Goal: Information Seeking & Learning: Find specific fact

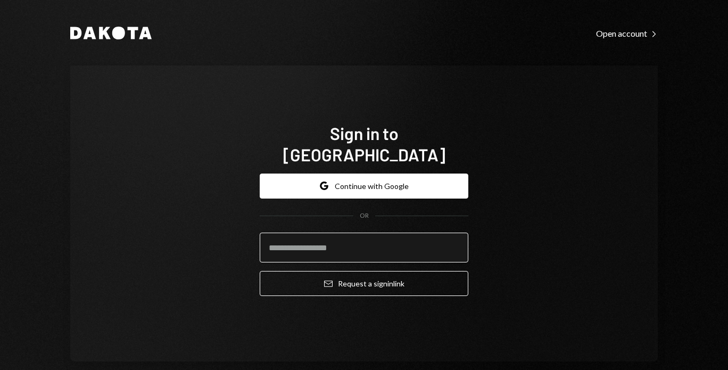
click at [337, 233] on input "email" at bounding box center [364, 248] width 209 height 30
type input "**********"
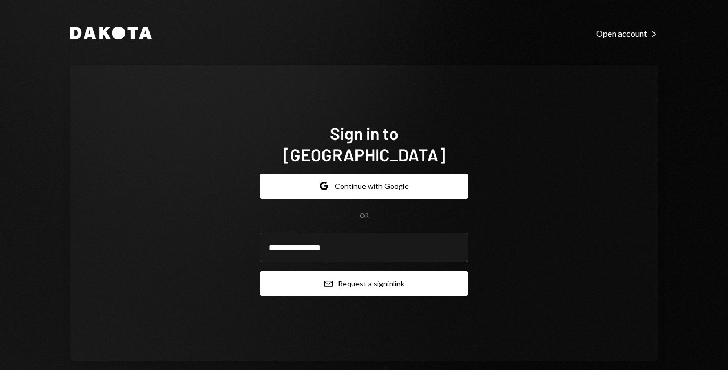
click at [326, 280] on icon "Email" at bounding box center [328, 284] width 9 height 9
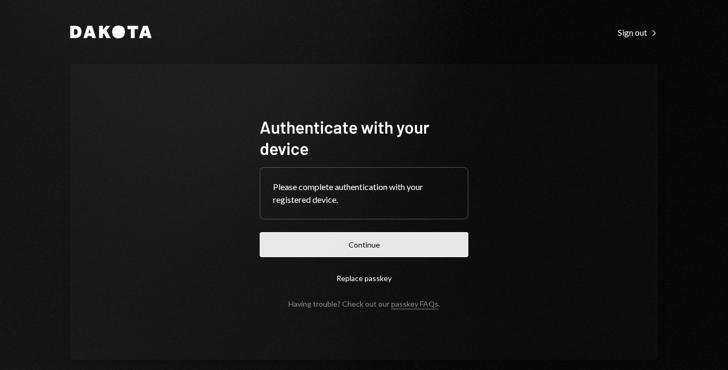
click at [292, 244] on button "Continue" at bounding box center [364, 244] width 209 height 25
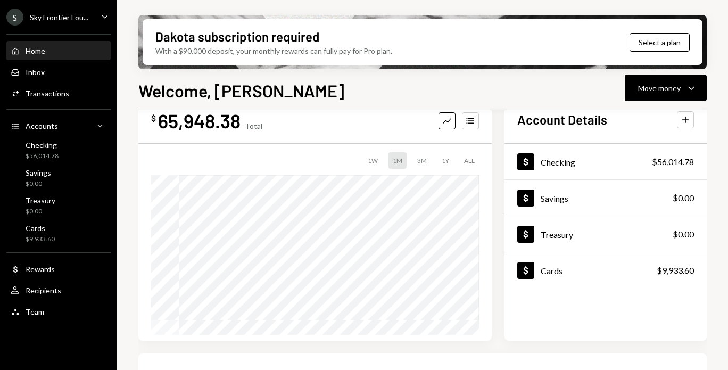
scroll to position [32, 0]
click at [48, 309] on div "Team Team" at bounding box center [59, 312] width 96 height 10
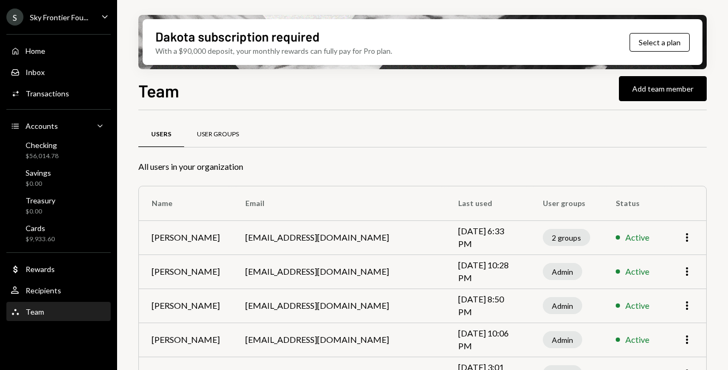
click at [225, 141] on div "User Groups" at bounding box center [218, 135] width 68 height 26
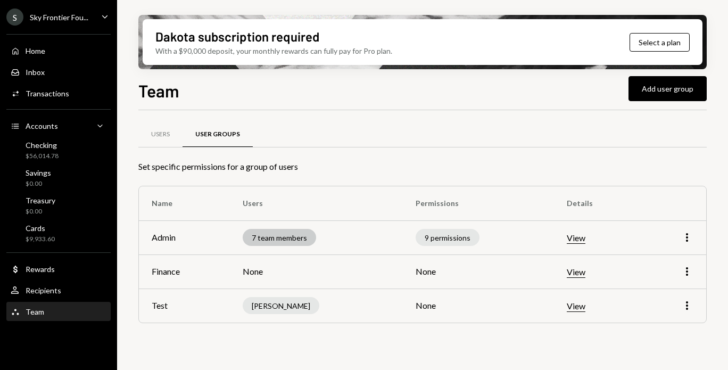
click at [299, 237] on div "7 team members" at bounding box center [279, 237] width 73 height 17
click at [584, 235] on button "View" at bounding box center [576, 238] width 19 height 11
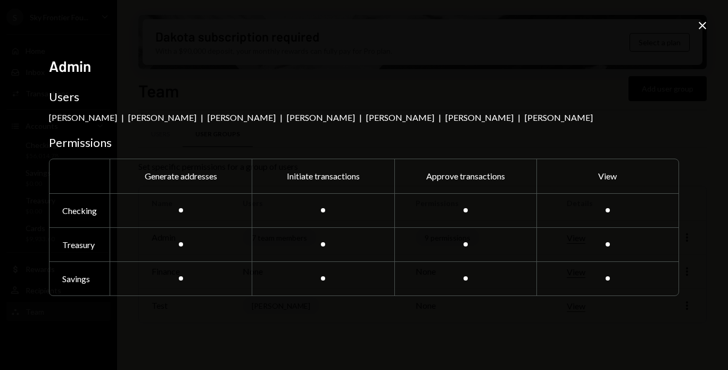
click at [700, 24] on icon "Close" at bounding box center [702, 25] width 13 height 13
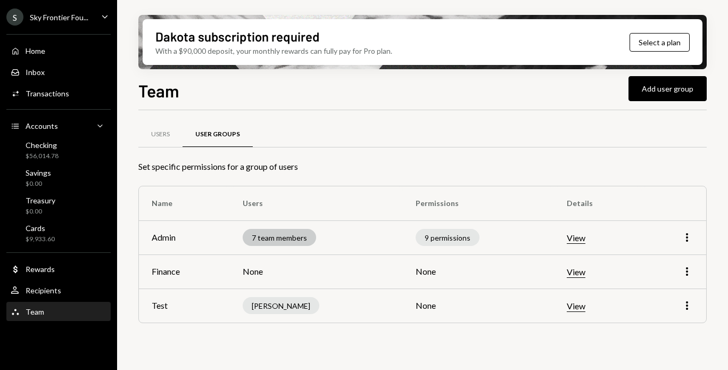
click at [301, 241] on div "7 team members" at bounding box center [279, 237] width 73 height 17
click at [684, 241] on icon "More" at bounding box center [687, 237] width 13 height 13
click at [668, 259] on div "Edit" at bounding box center [662, 260] width 53 height 19
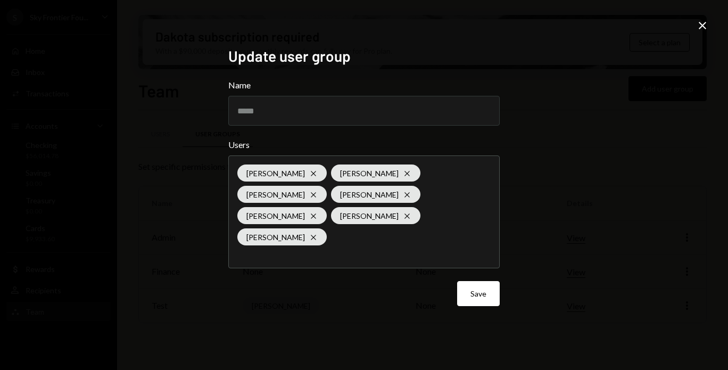
click at [374, 340] on div "Update user group Name ***** Users Dorothy Esterhuysen Cross Nadine E Cross Luk…" at bounding box center [364, 185] width 728 height 370
click at [703, 28] on icon "Close" at bounding box center [702, 25] width 13 height 13
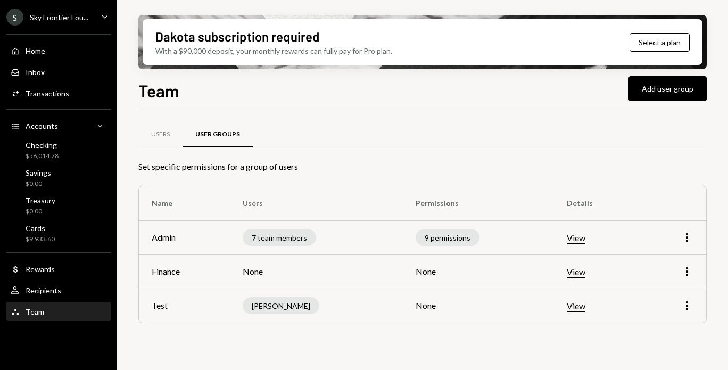
click at [97, 15] on div "S Sky Frontier Fou... Caret Down" at bounding box center [58, 17] width 117 height 17
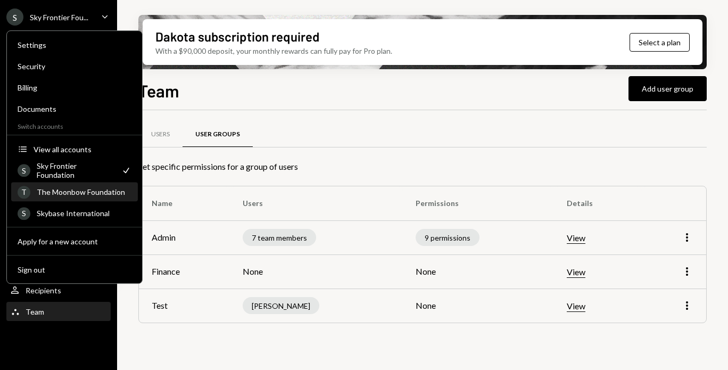
click at [61, 196] on div "T The Moonbow Foundation" at bounding box center [75, 192] width 114 height 18
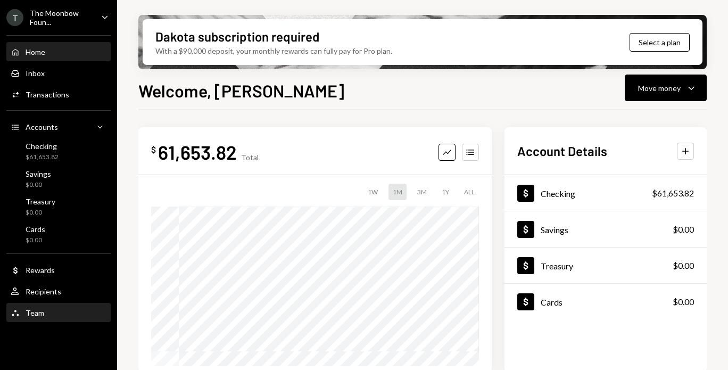
click at [45, 304] on div "Team Team" at bounding box center [59, 313] width 96 height 18
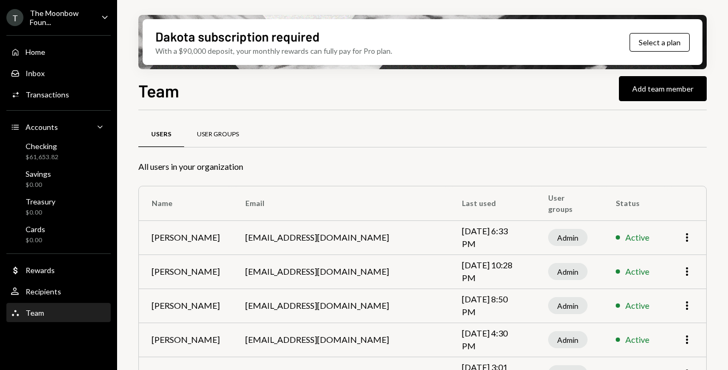
click at [226, 133] on div "User Groups" at bounding box center [218, 134] width 42 height 9
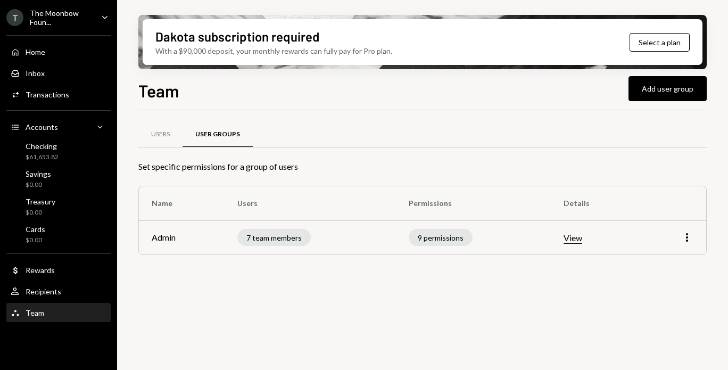
click at [572, 237] on button "View" at bounding box center [573, 238] width 19 height 11
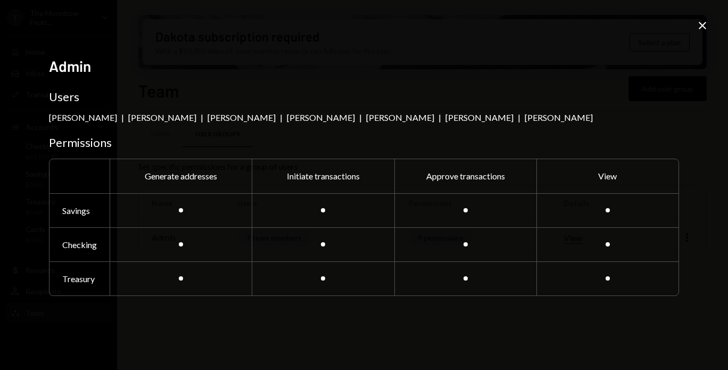
click at [701, 26] on icon "Close" at bounding box center [702, 25] width 13 height 13
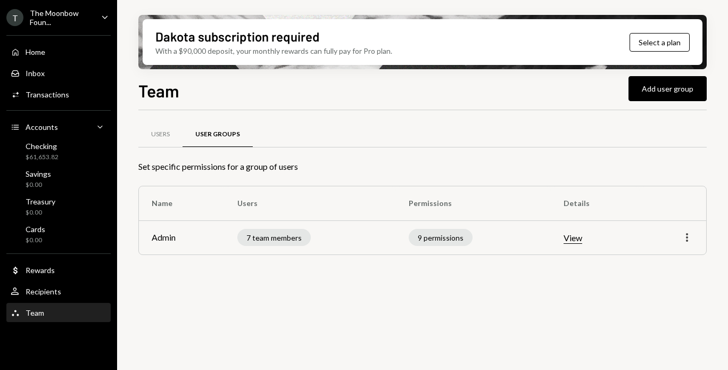
click at [690, 241] on icon "More" at bounding box center [687, 237] width 13 height 13
click at [665, 266] on div "Edit" at bounding box center [662, 260] width 53 height 19
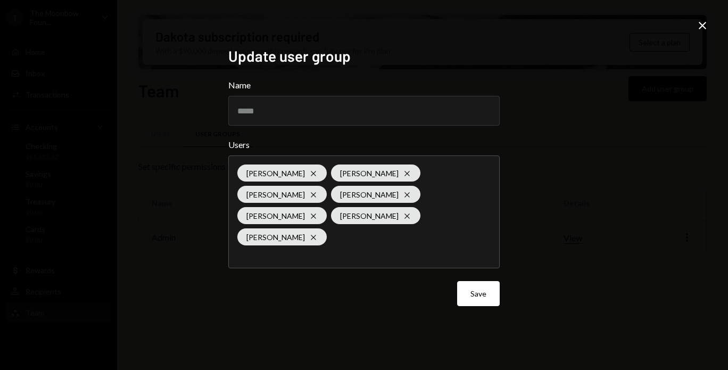
click at [704, 27] on icon at bounding box center [702, 25] width 7 height 7
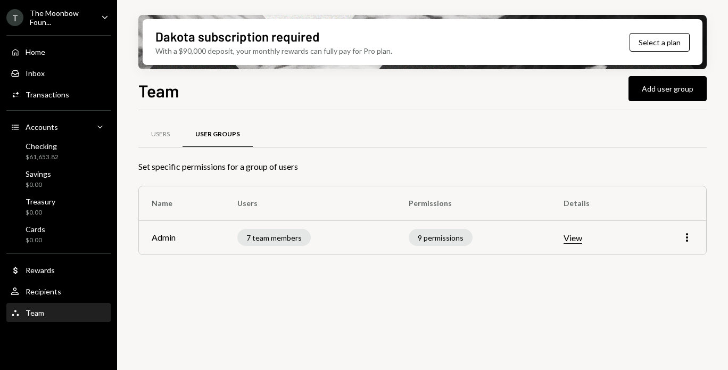
click at [88, 20] on div "The Moonbow Foun..." at bounding box center [61, 18] width 63 height 18
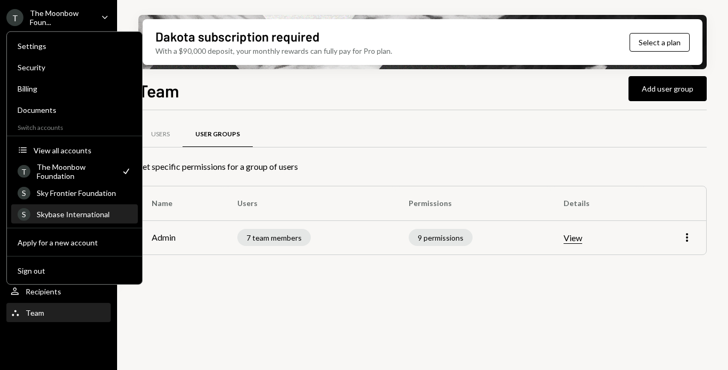
click at [50, 213] on div "Skybase International" at bounding box center [84, 214] width 95 height 9
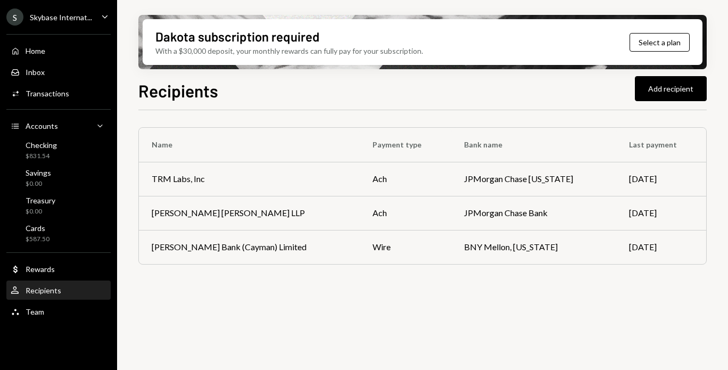
click at [54, 318] on div "Team Team" at bounding box center [59, 312] width 96 height 18
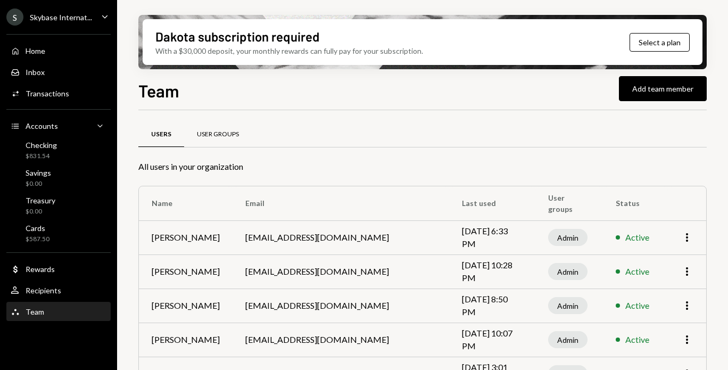
click at [227, 133] on div "User Groups" at bounding box center [218, 134] width 42 height 9
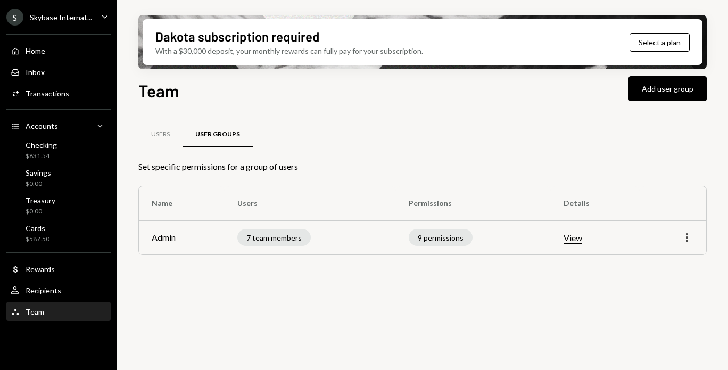
click at [686, 241] on icon "More" at bounding box center [687, 237] width 13 height 13
click at [393, 146] on div "Users User Groups" at bounding box center [422, 134] width 569 height 27
click at [692, 242] on icon "More" at bounding box center [687, 237] width 13 height 13
click at [659, 267] on div "Edit" at bounding box center [662, 260] width 53 height 19
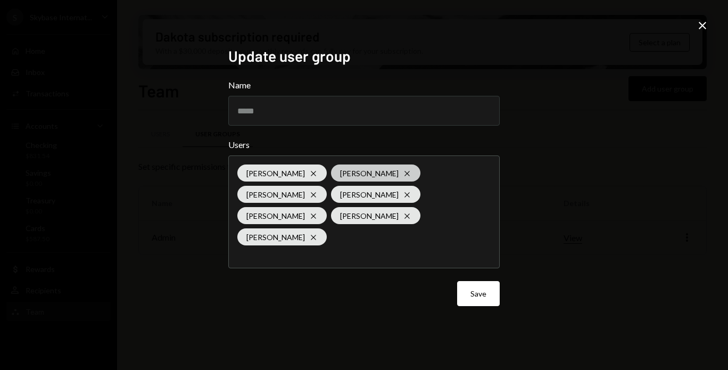
click at [405, 176] on icon at bounding box center [407, 173] width 5 height 5
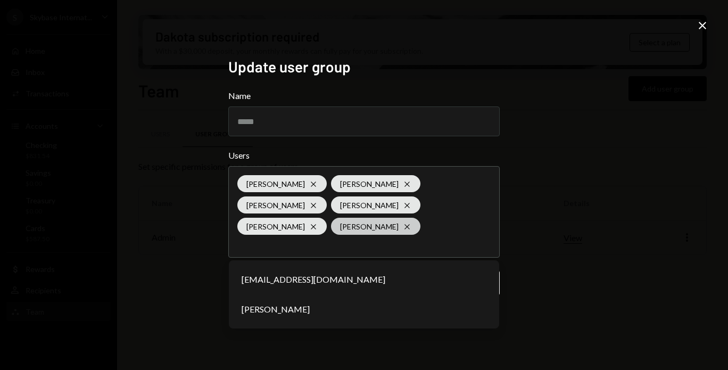
click at [405, 228] on icon at bounding box center [407, 226] width 5 height 5
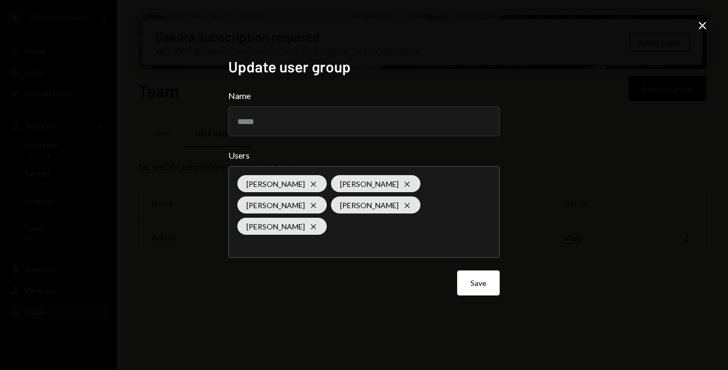
click at [706, 25] on icon "Close" at bounding box center [702, 25] width 13 height 13
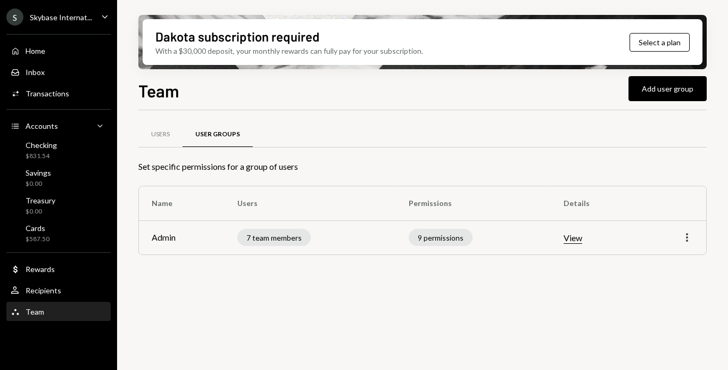
click at [683, 237] on icon "More" at bounding box center [687, 237] width 13 height 13
click at [665, 256] on div "Edit" at bounding box center [662, 260] width 53 height 19
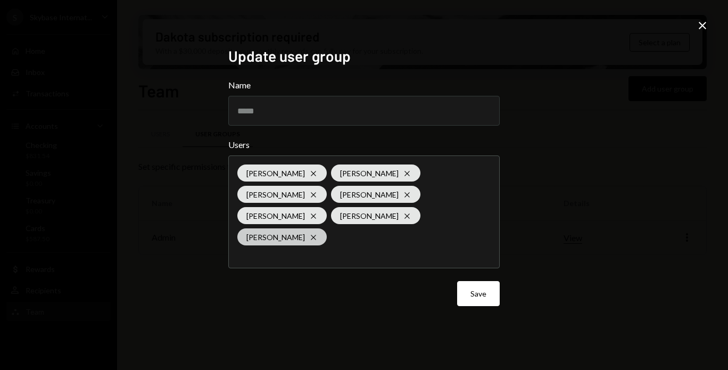
click at [318, 233] on icon "Cross" at bounding box center [313, 237] width 9 height 9
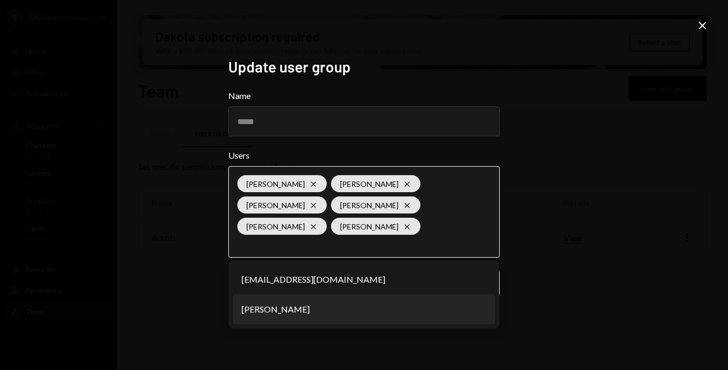
click at [379, 310] on li "Lukasz Baksik" at bounding box center [364, 309] width 262 height 30
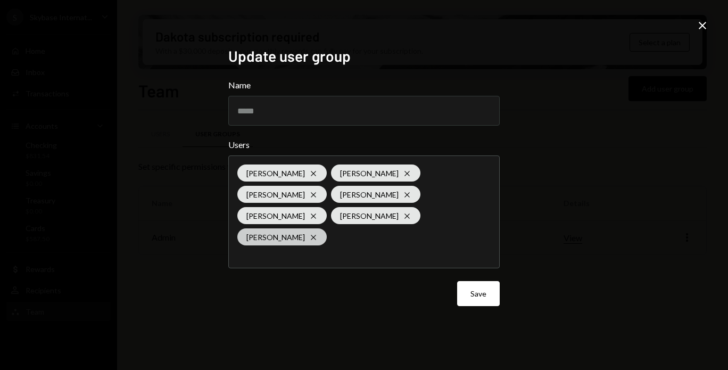
click at [318, 233] on icon "Cross" at bounding box center [313, 237] width 9 height 9
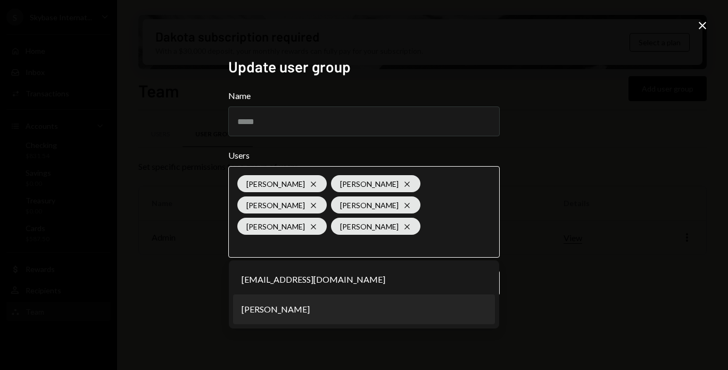
click at [412, 314] on li "Lukasz Baksik" at bounding box center [364, 309] width 262 height 30
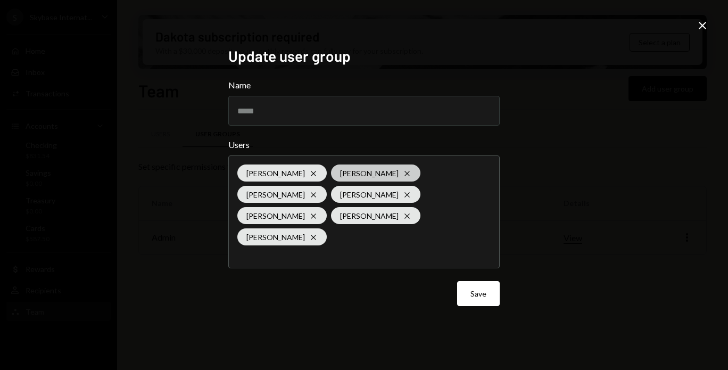
click at [407, 178] on icon "Cross" at bounding box center [407, 173] width 9 height 9
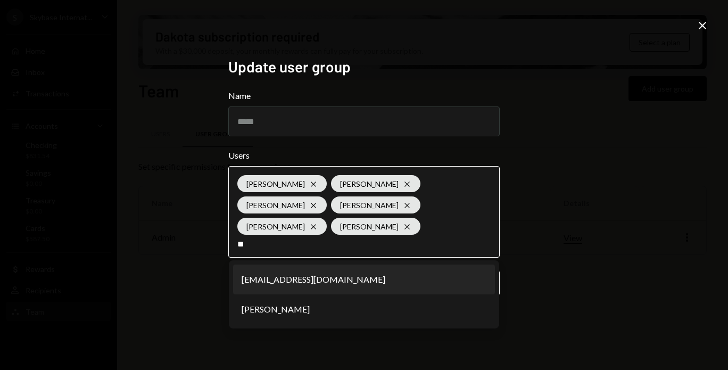
type input "*"
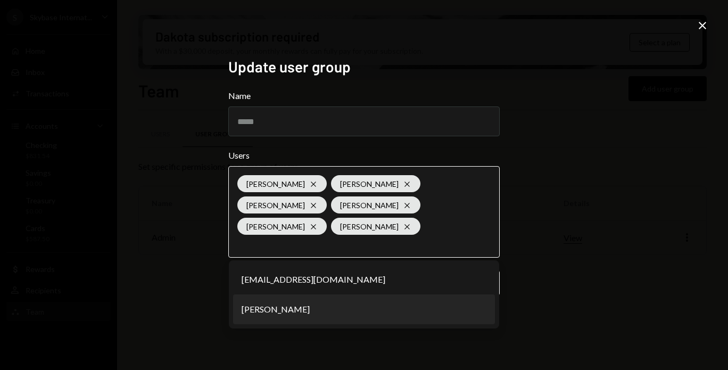
click at [274, 310] on li "Lukasz Baksik" at bounding box center [364, 309] width 262 height 30
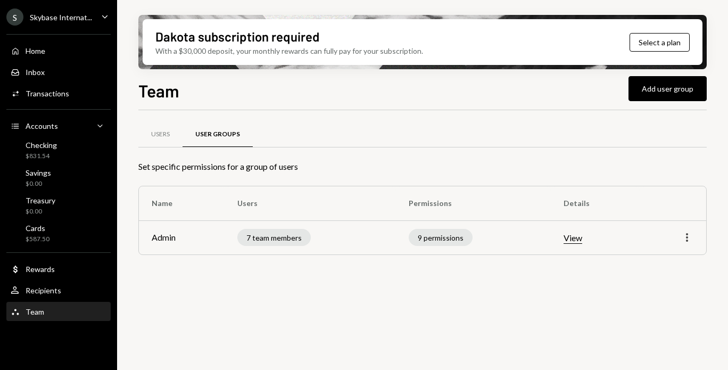
click at [686, 236] on icon "More" at bounding box center [687, 237] width 13 height 13
click at [664, 253] on div "Edit" at bounding box center [662, 260] width 53 height 19
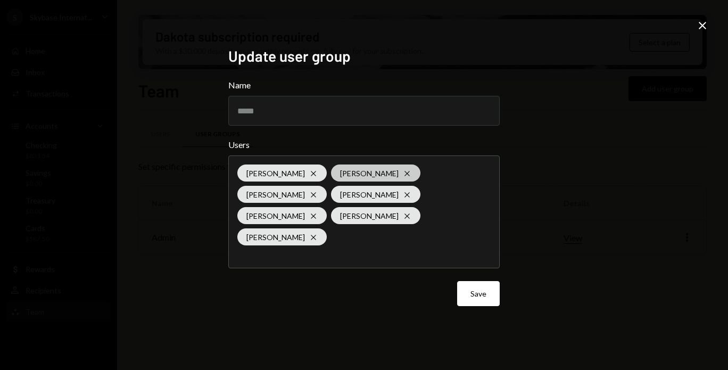
click at [407, 178] on icon "Cross" at bounding box center [407, 173] width 9 height 9
click at [700, 34] on div "Close" at bounding box center [702, 26] width 13 height 14
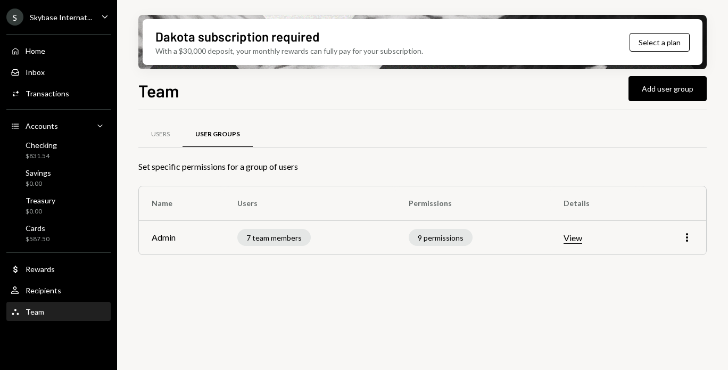
click at [694, 242] on td "More" at bounding box center [673, 237] width 67 height 34
click at [690, 242] on icon "More" at bounding box center [687, 237] width 13 height 13
click at [662, 260] on div "Edit" at bounding box center [662, 260] width 53 height 19
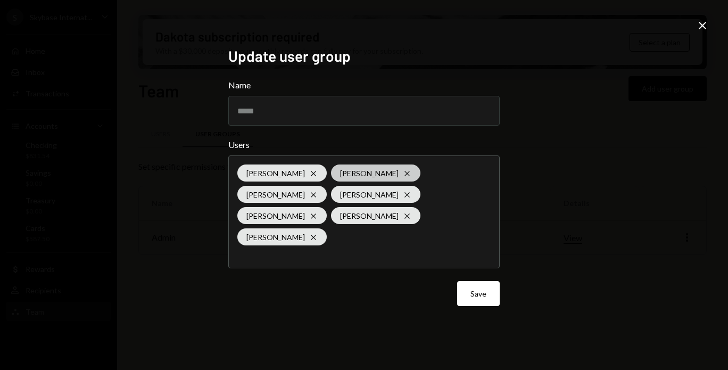
click at [409, 181] on div "Lukasz Baksik Cross" at bounding box center [375, 173] width 89 height 17
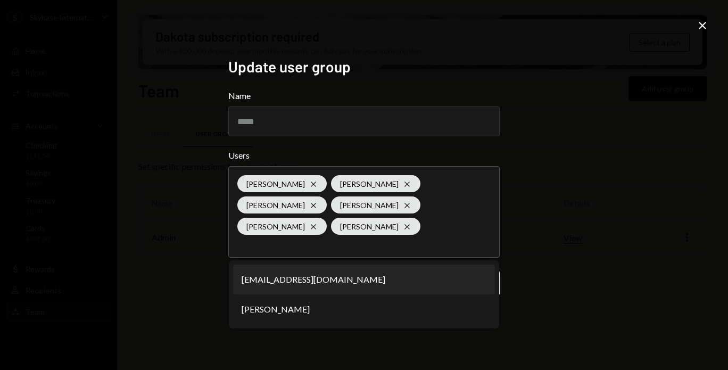
click at [569, 270] on div "Update user group Name ***** Users Dorothy Esterhuysen Cross Nadine E Cross Gle…" at bounding box center [364, 185] width 728 height 370
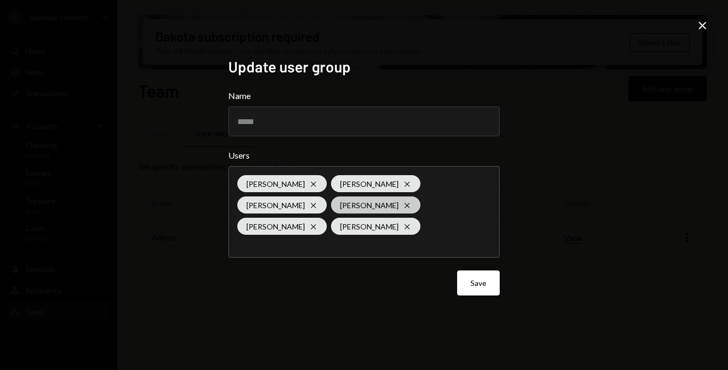
click at [331, 223] on div "Lukasz Baksik Cross" at bounding box center [375, 226] width 89 height 17
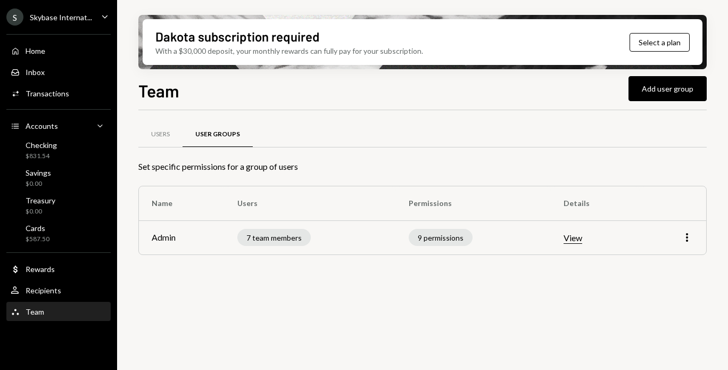
click at [690, 230] on td "More" at bounding box center [673, 237] width 67 height 34
click at [688, 233] on icon "More" at bounding box center [687, 237] width 13 height 13
click at [663, 254] on div "Edit" at bounding box center [662, 260] width 53 height 19
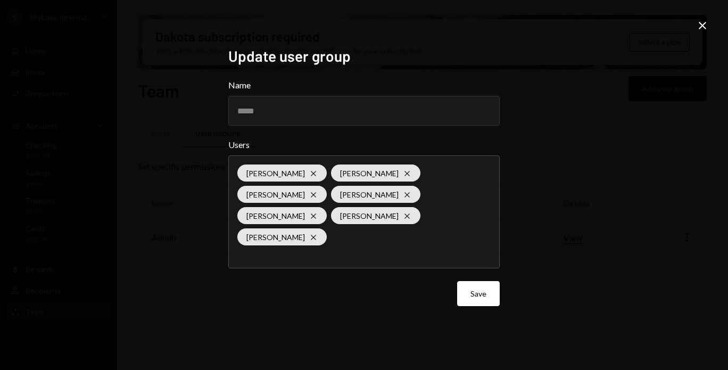
click at [702, 26] on icon at bounding box center [702, 25] width 7 height 7
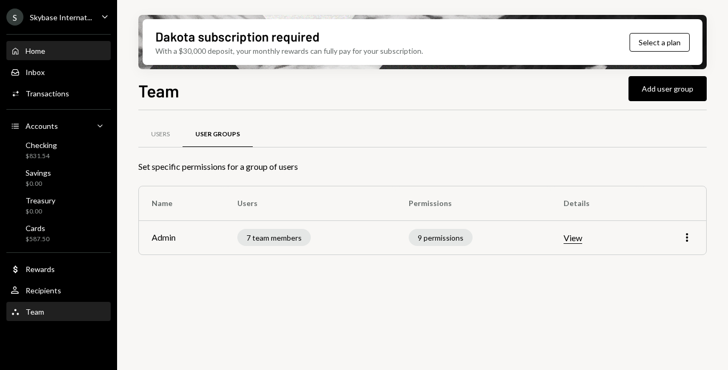
click at [86, 45] on div "Home Home" at bounding box center [59, 51] width 96 height 18
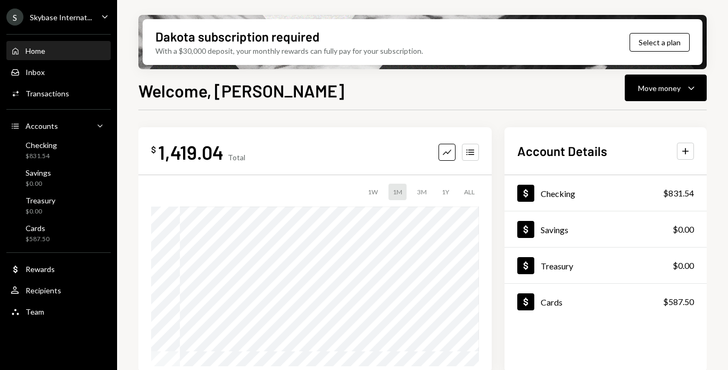
click at [107, 18] on icon "Caret Down" at bounding box center [105, 17] width 12 height 12
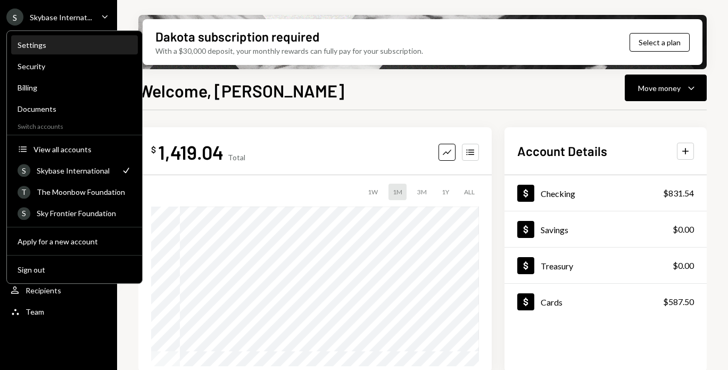
click at [101, 43] on div "Settings" at bounding box center [75, 44] width 114 height 9
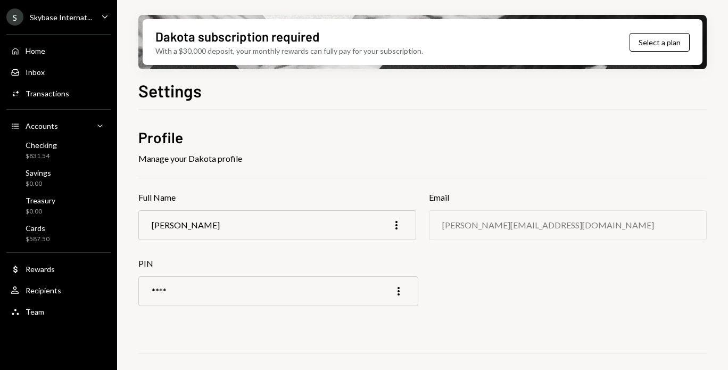
click at [226, 228] on div "Nadine E More" at bounding box center [277, 225] width 278 height 30
click at [193, 228] on div "Nadine E More" at bounding box center [277, 225] width 278 height 30
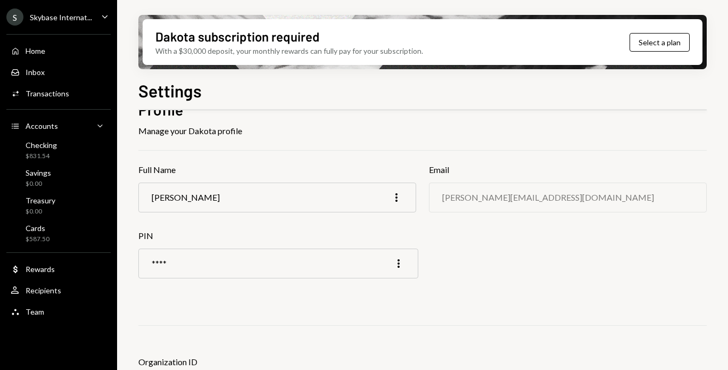
scroll to position [28, 0]
click at [113, 15] on div "S Skybase Internat... Caret Down" at bounding box center [58, 17] width 117 height 17
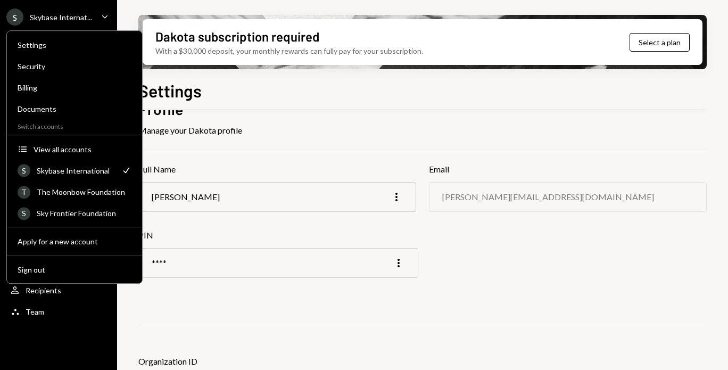
click at [192, 110] on div at bounding box center [422, 110] width 569 height 1
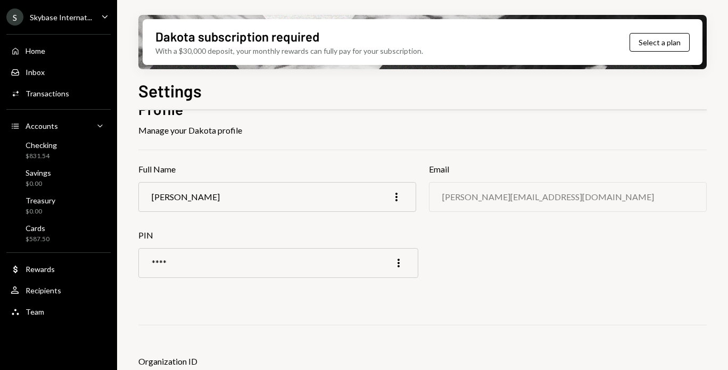
scroll to position [0, 0]
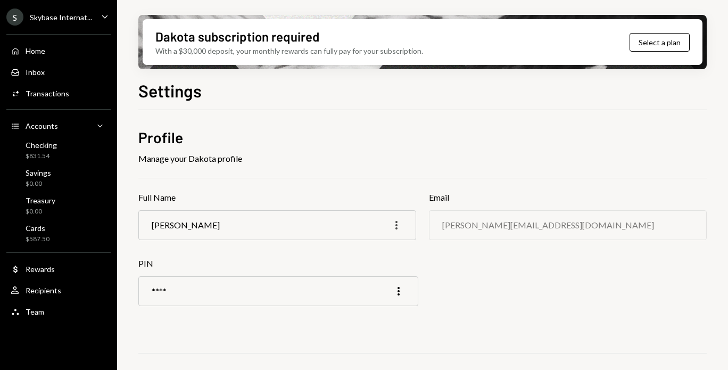
click at [397, 223] on icon "More" at bounding box center [396, 225] width 13 height 13
click at [378, 244] on div "Edit" at bounding box center [372, 248] width 53 height 19
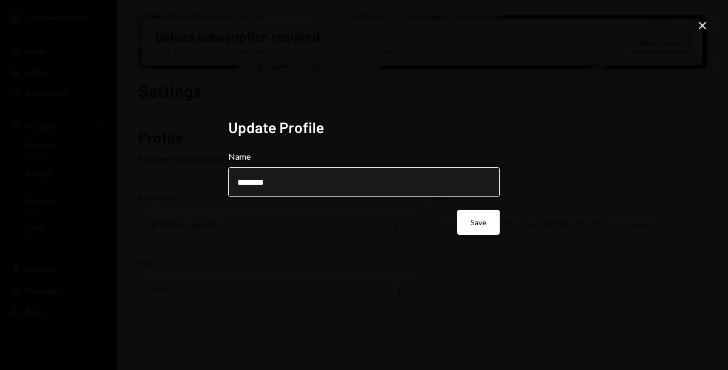
click at [371, 184] on input "********" at bounding box center [364, 182] width 272 height 30
type input "******"
click at [492, 224] on button "Save" at bounding box center [478, 222] width 43 height 25
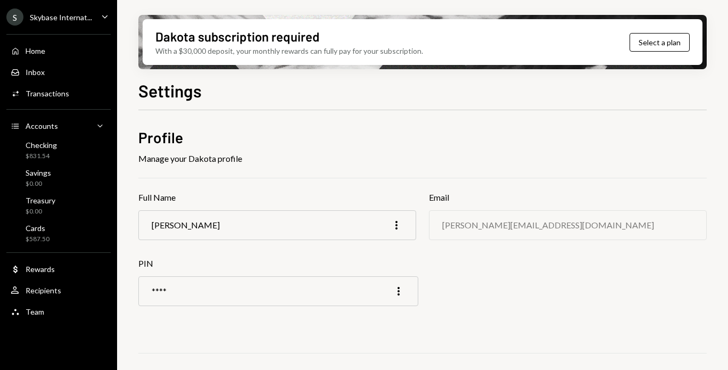
click at [101, 10] on div "S Skybase Internat... Caret Down" at bounding box center [58, 17] width 117 height 17
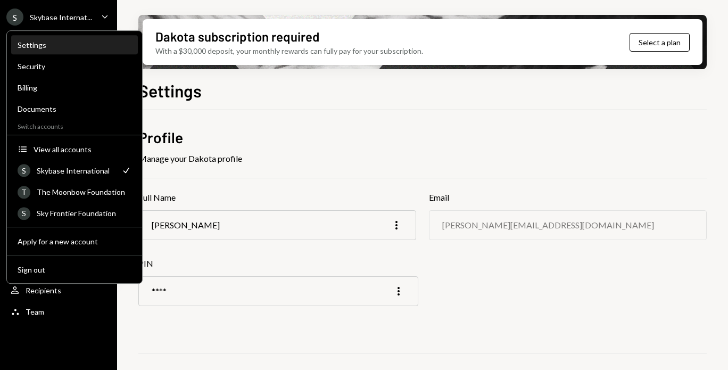
click at [92, 42] on div "Settings" at bounding box center [75, 44] width 114 height 9
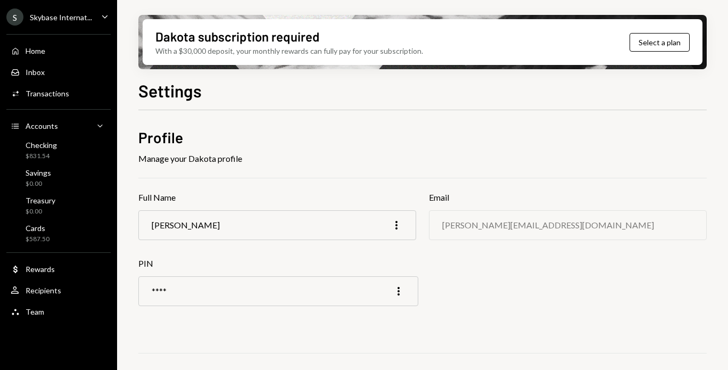
click at [231, 151] on div "Profile Manage your Dakota profile Full Name Nadine More Email nadine@archon.co…" at bounding box center [422, 288] width 569 height 322
click at [93, 19] on div "S Skybase Internat... Caret Down" at bounding box center [58, 17] width 117 height 17
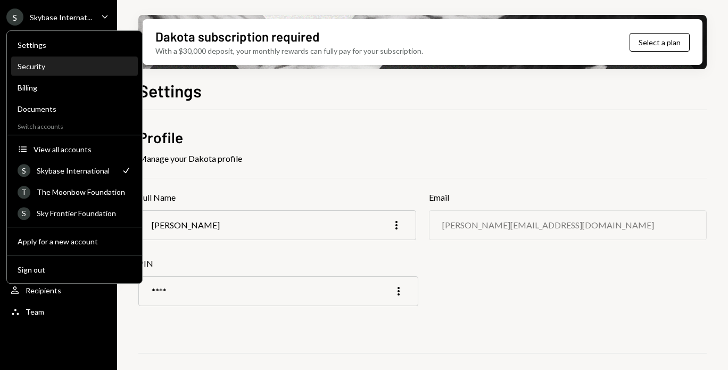
click at [70, 71] on div "Security" at bounding box center [75, 67] width 114 height 18
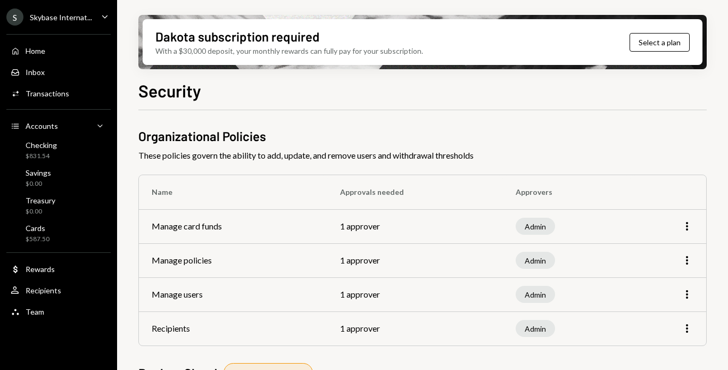
click at [94, 17] on div "S Skybase Internat... Caret Down" at bounding box center [58, 17] width 117 height 17
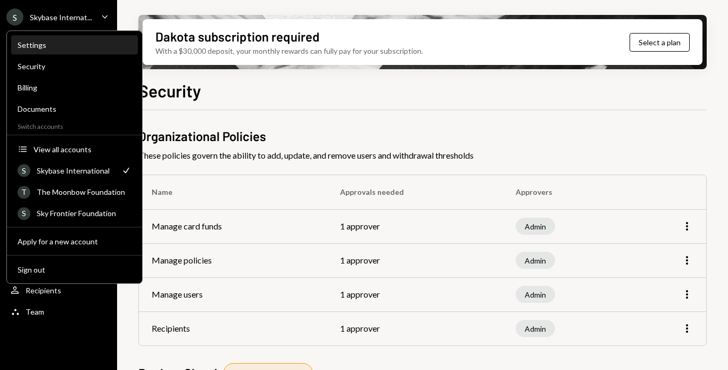
click at [89, 50] on div "Settings" at bounding box center [75, 45] width 114 height 18
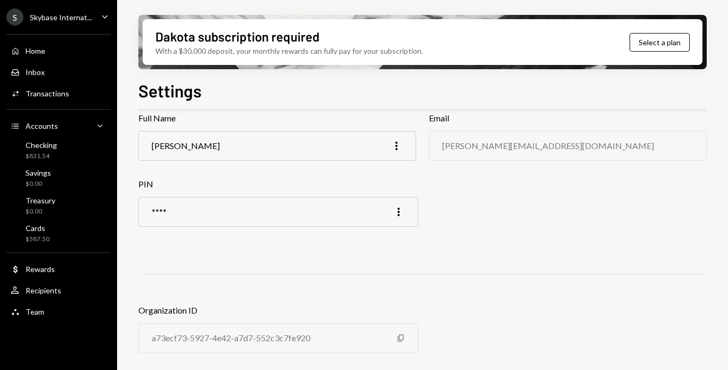
scroll to position [83, 0]
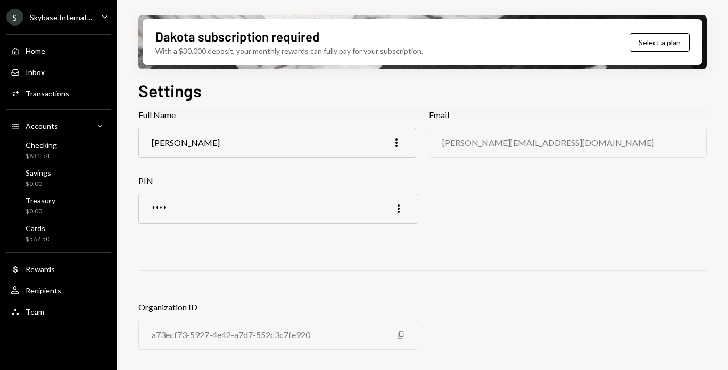
click at [100, 17] on icon "Caret Down" at bounding box center [105, 17] width 12 height 12
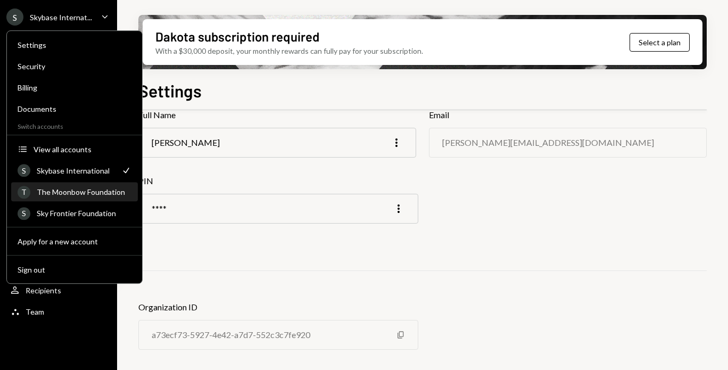
click at [69, 185] on div "T The Moonbow Foundation" at bounding box center [75, 192] width 114 height 18
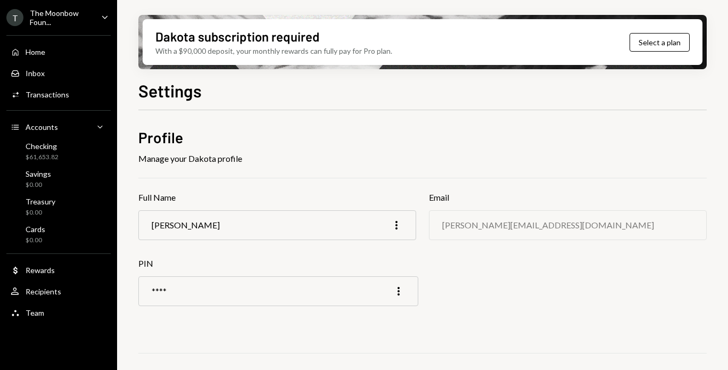
click at [82, 20] on div "The Moonbow Foun..." at bounding box center [61, 18] width 63 height 18
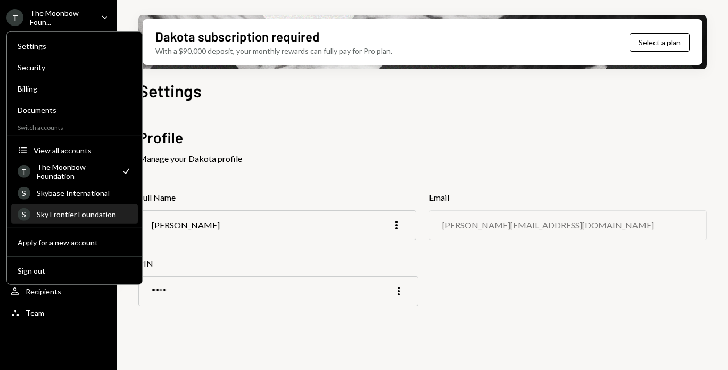
click at [79, 219] on div "S Sky Frontier Foundation" at bounding box center [75, 215] width 114 height 18
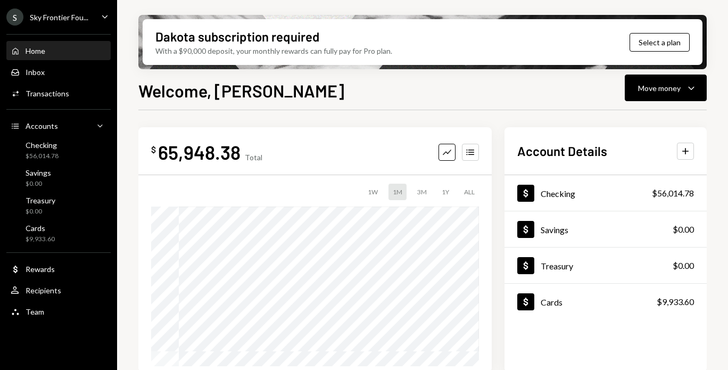
click at [90, 23] on div "S Sky Frontier Fou... Caret Down" at bounding box center [58, 17] width 117 height 17
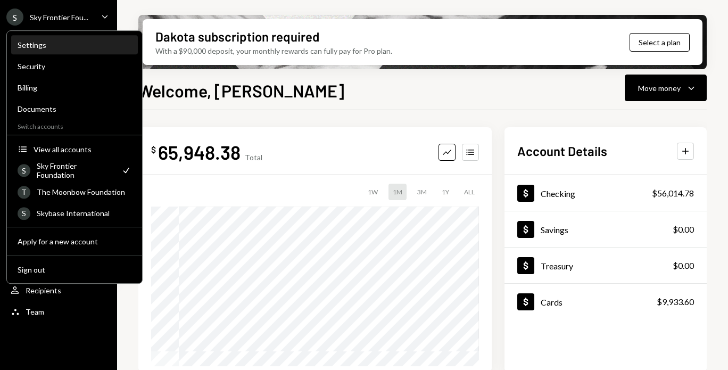
click at [69, 43] on div "Settings" at bounding box center [75, 44] width 114 height 9
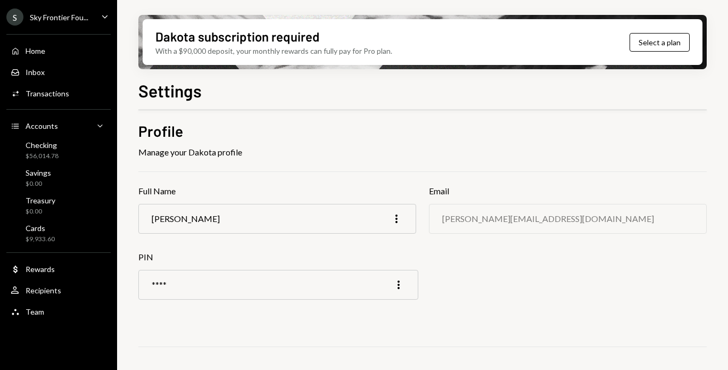
scroll to position [2, 0]
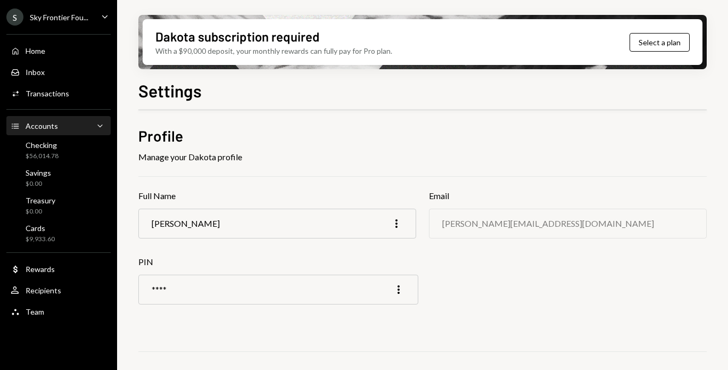
click at [62, 119] on div "Accounts Accounts Caret Down" at bounding box center [59, 126] width 96 height 18
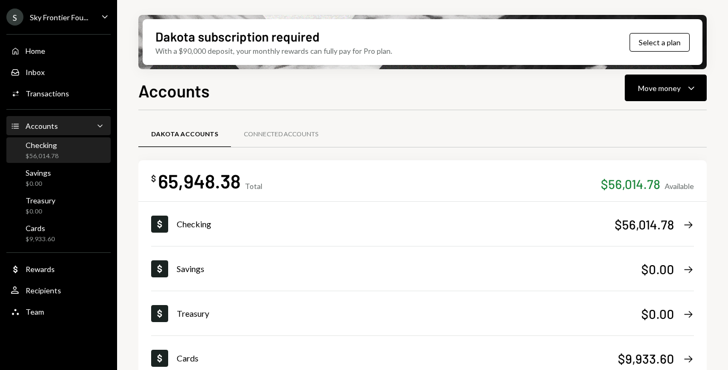
click at [60, 144] on div "Checking $56,014.78" at bounding box center [59, 151] width 96 height 20
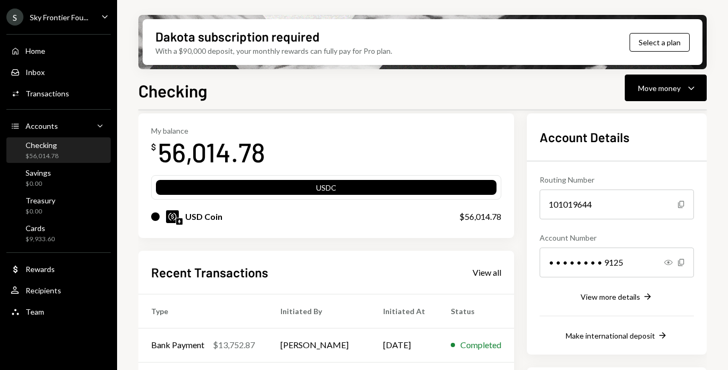
scroll to position [13, 0]
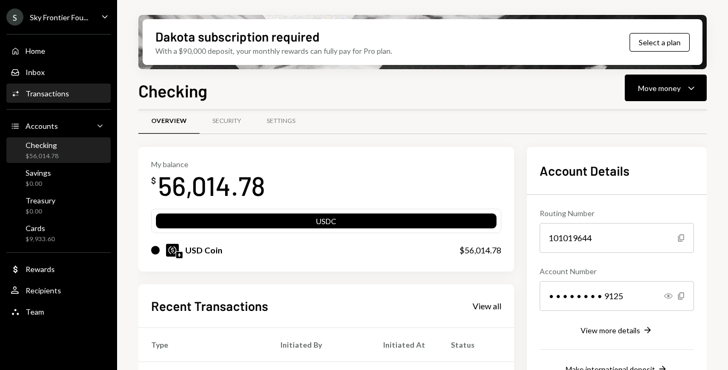
click at [76, 97] on div "Activities Transactions" at bounding box center [59, 94] width 96 height 10
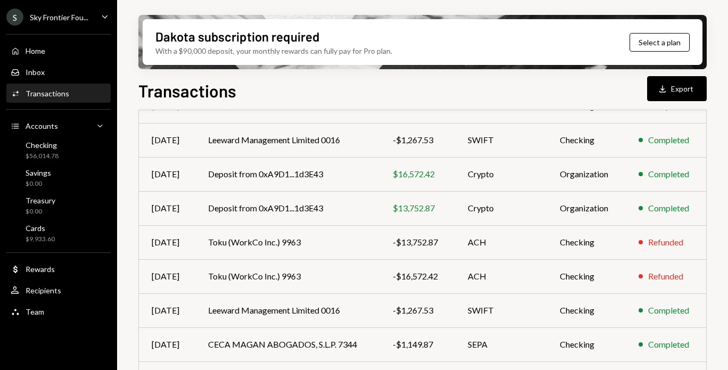
scroll to position [236, 0]
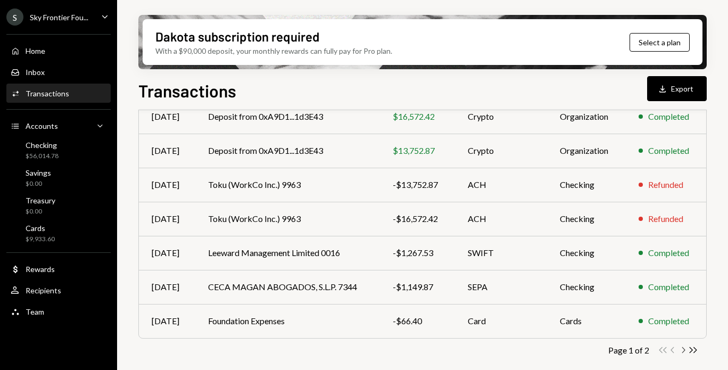
click at [682, 351] on icon "Chevron Right" at bounding box center [683, 350] width 10 height 10
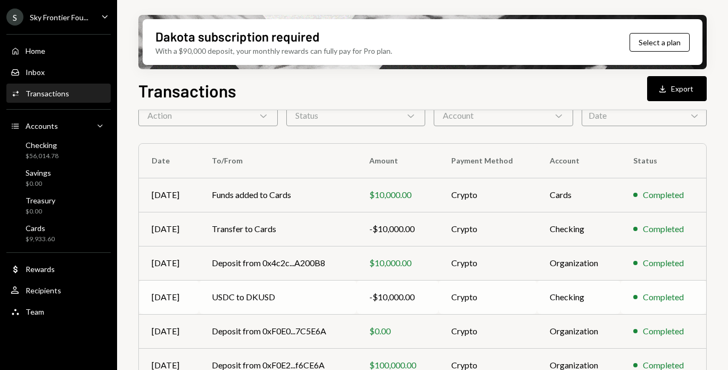
scroll to position [0, 0]
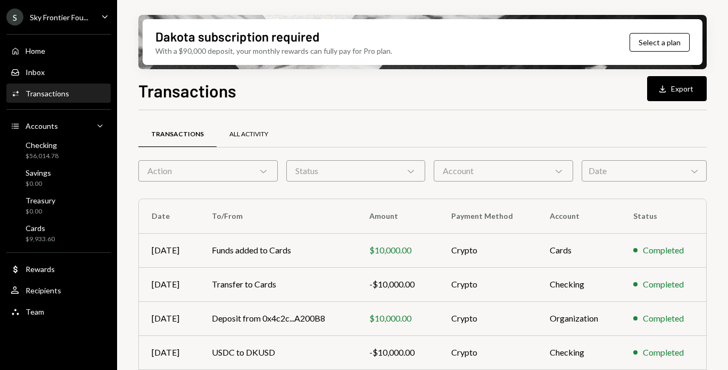
click at [240, 138] on div "All Activity" at bounding box center [248, 134] width 39 height 9
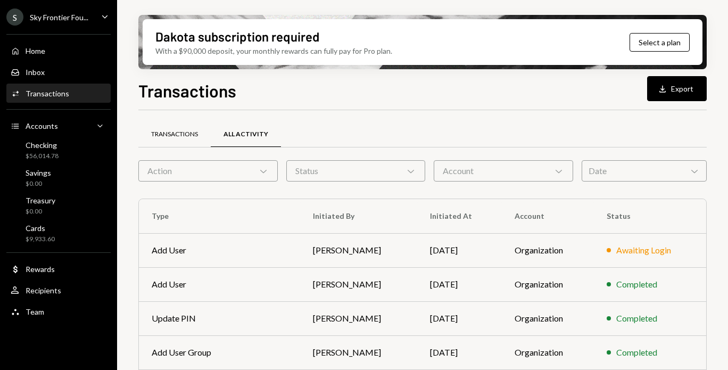
click at [185, 134] on div "Transactions" at bounding box center [174, 134] width 47 height 9
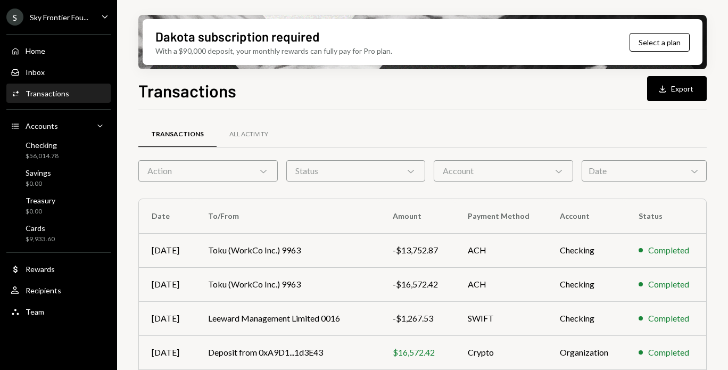
click at [329, 168] on div "Status Chevron Down" at bounding box center [356, 170] width 140 height 21
click at [297, 199] on button "Completed" at bounding box center [301, 198] width 9 height 9
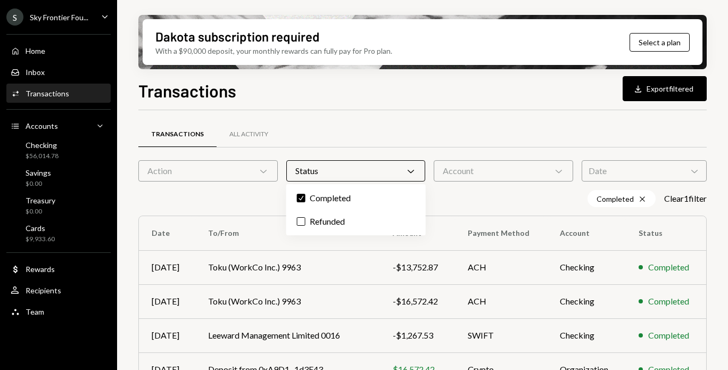
click at [323, 113] on div "Transactions All Activity Action Chevron Down Status Chevron Down Account Chevr…" at bounding box center [422, 373] width 569 height 526
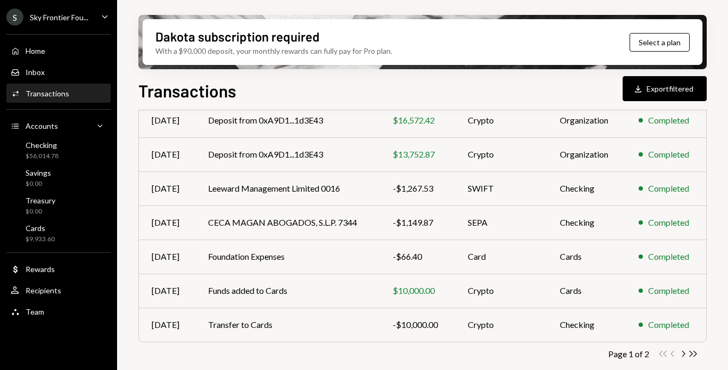
scroll to position [251, 0]
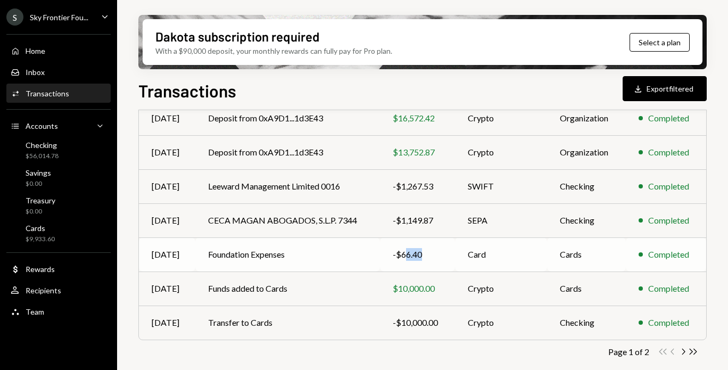
drag, startPoint x: 427, startPoint y: 252, endPoint x: 406, endPoint y: 251, distance: 21.3
click at [406, 251] on div "-$66.40" at bounding box center [418, 254] width 50 height 13
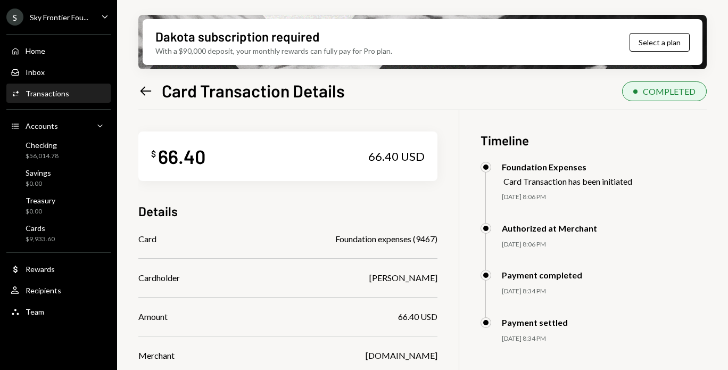
scroll to position [13, 0]
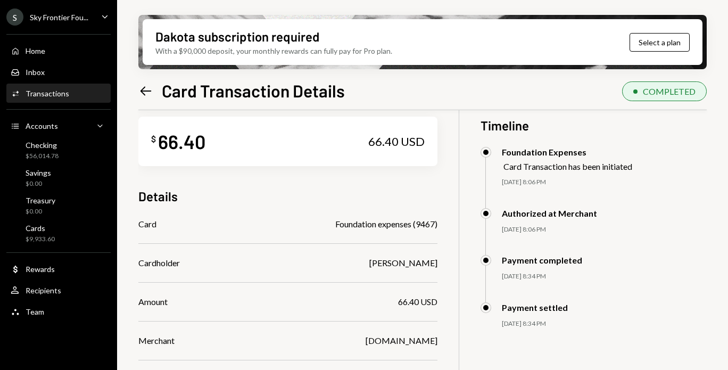
scroll to position [16, 0]
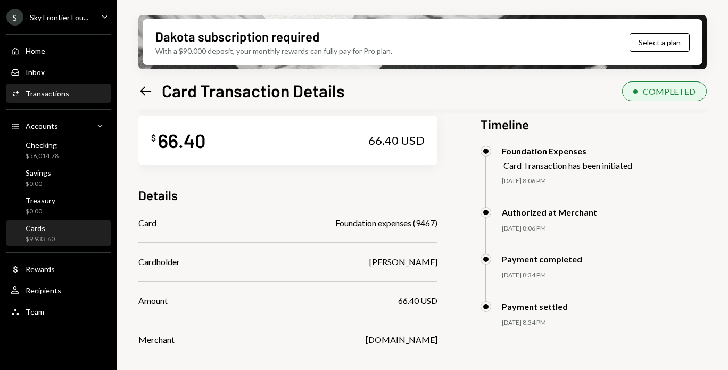
click at [69, 243] on div "Cards $9,933.60" at bounding box center [59, 234] width 96 height 20
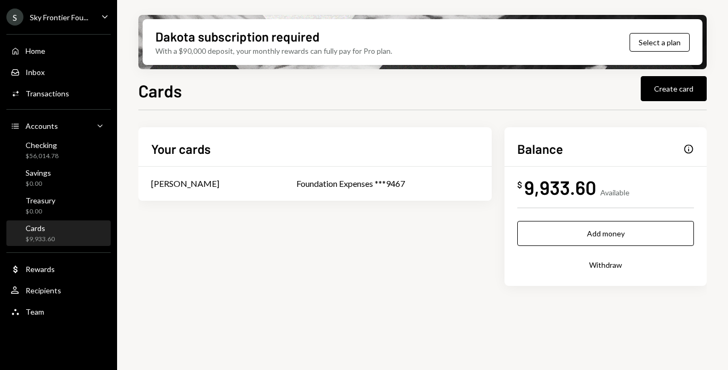
click at [56, 237] on div "Cards $9,933.60" at bounding box center [59, 234] width 96 height 20
click at [84, 146] on div "Checking $56,014.78" at bounding box center [59, 151] width 96 height 20
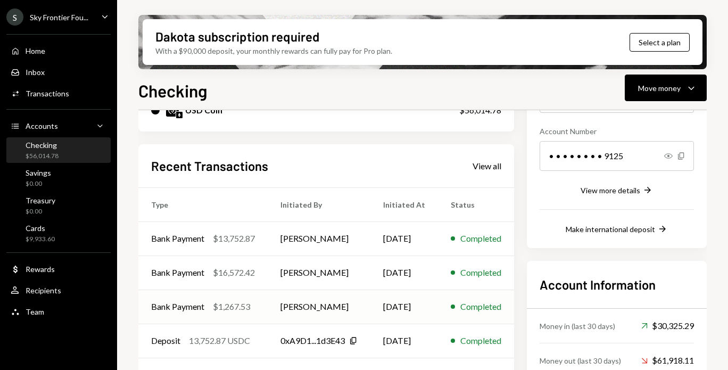
scroll to position [208, 0]
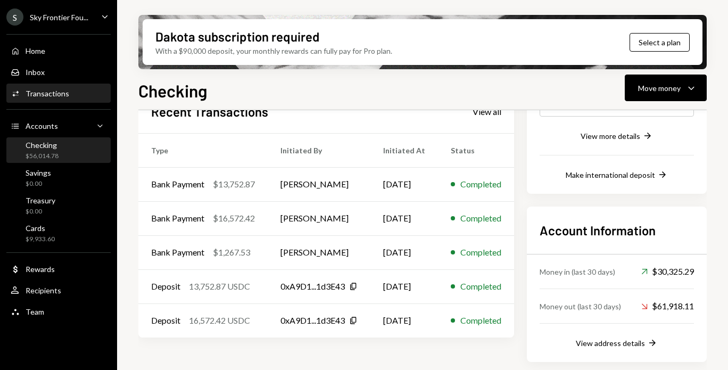
click at [72, 92] on div "Activities Transactions" at bounding box center [59, 94] width 96 height 10
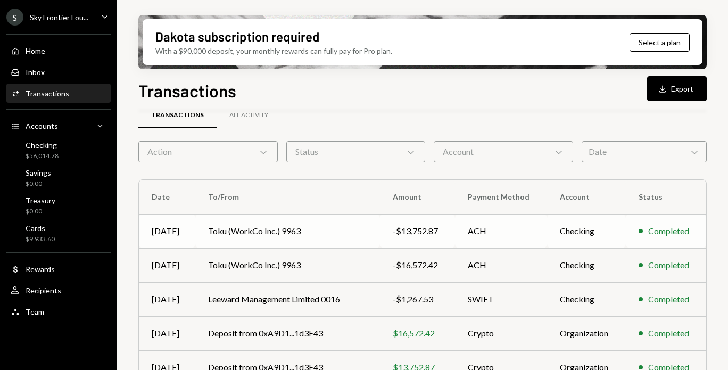
scroll to position [17, 0]
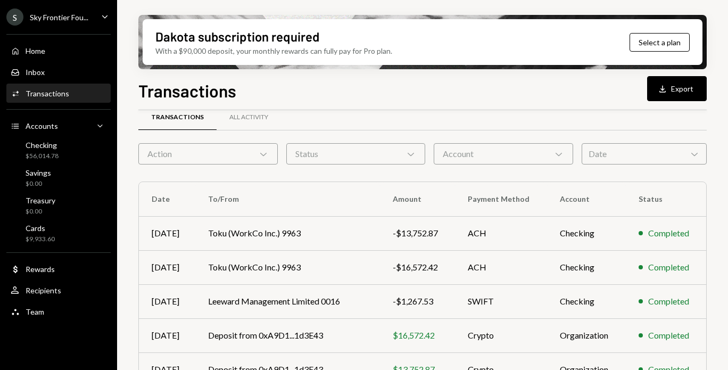
click at [475, 151] on div "Account Chevron Down" at bounding box center [504, 153] width 140 height 21
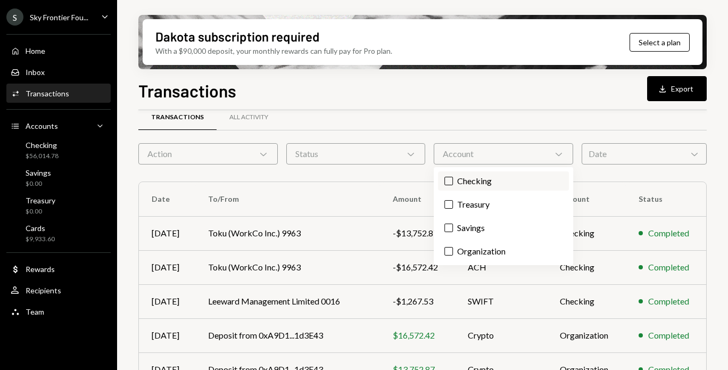
click at [447, 183] on button "Checking" at bounding box center [449, 181] width 9 height 9
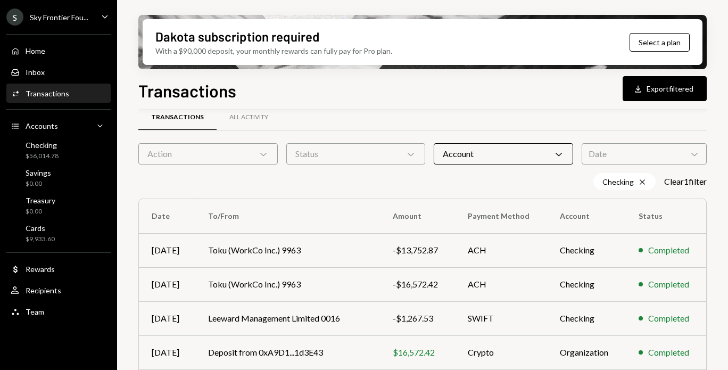
click at [588, 157] on div "Date Chevron Down" at bounding box center [644, 153] width 125 height 21
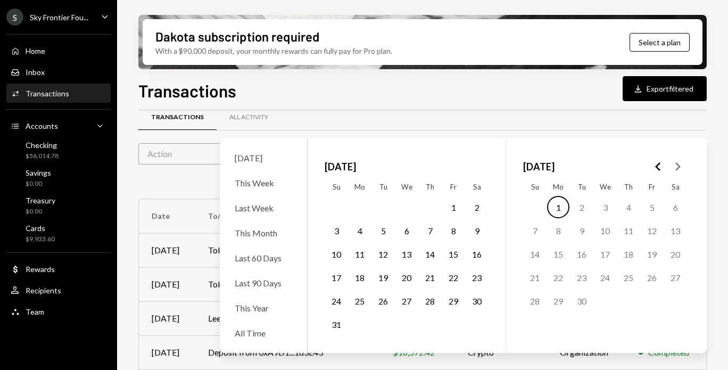
click at [658, 169] on icon "Go to the Previous Month" at bounding box center [658, 166] width 13 height 13
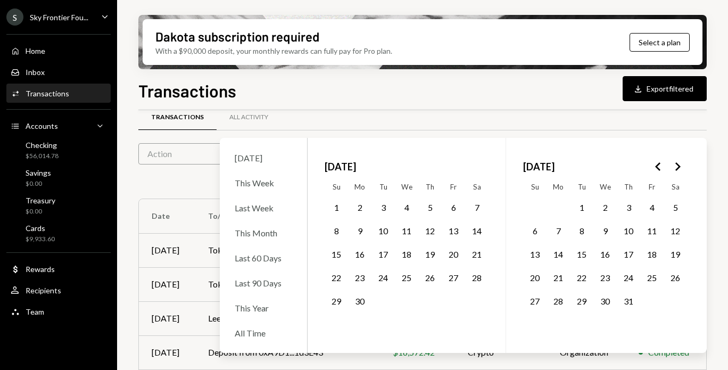
click at [655, 168] on icon "Go to the Previous Month" at bounding box center [658, 166] width 13 height 13
click at [681, 170] on icon "Go to the Next Month" at bounding box center [677, 166] width 13 height 13
click at [339, 207] on button "1" at bounding box center [336, 207] width 22 height 22
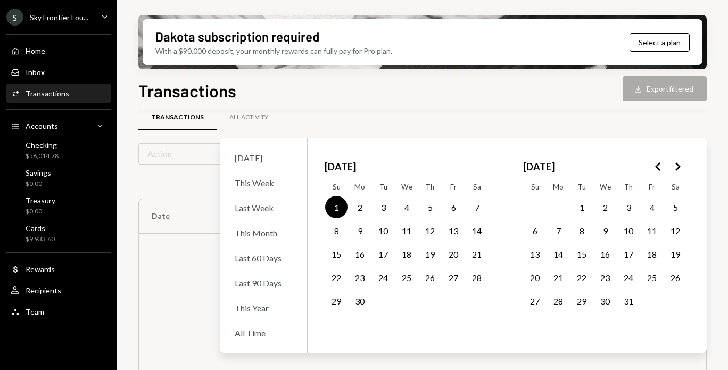
click at [363, 301] on button "30" at bounding box center [360, 301] width 22 height 22
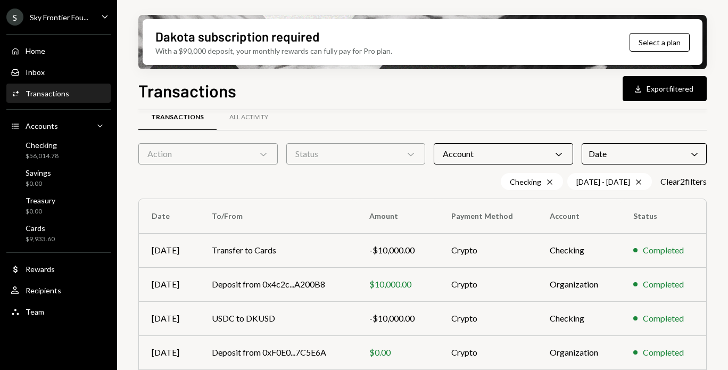
click at [405, 123] on div "Transactions All Activity" at bounding box center [422, 117] width 569 height 27
click at [636, 183] on icon at bounding box center [638, 181] width 5 height 5
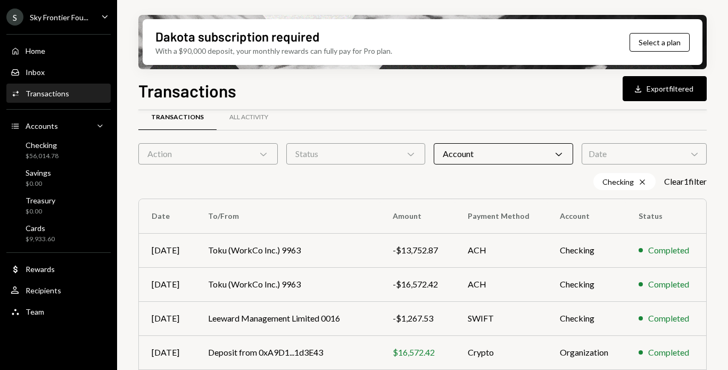
click at [632, 160] on div "Date Chevron Down" at bounding box center [644, 153] width 125 height 21
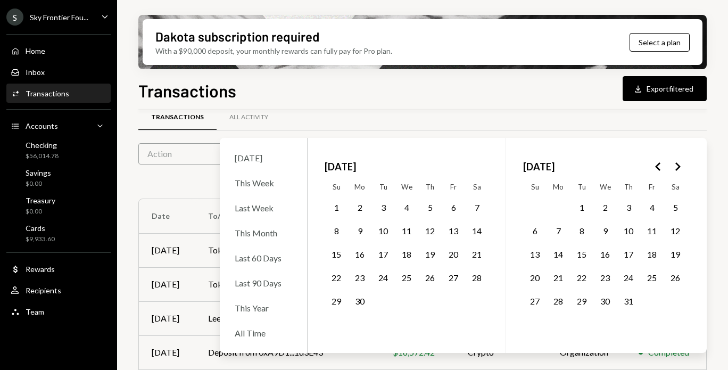
click at [581, 207] on button "1" at bounding box center [582, 207] width 22 height 22
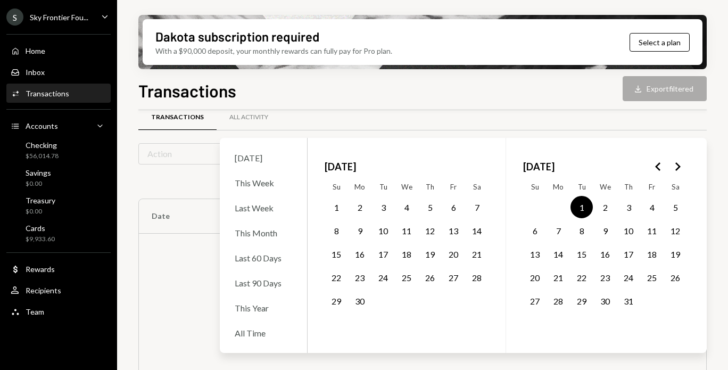
click at [628, 302] on button "31" at bounding box center [629, 301] width 22 height 22
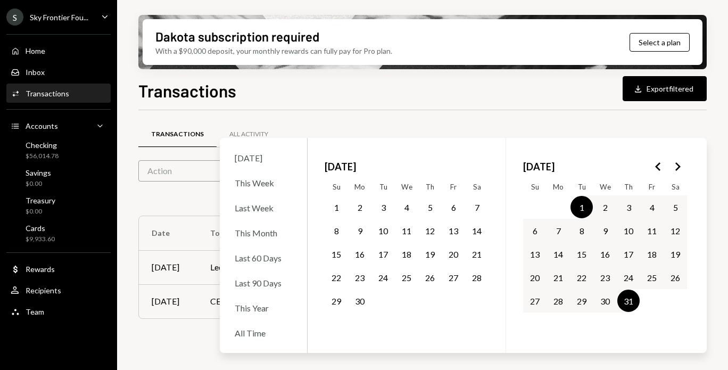
scroll to position [0, 0]
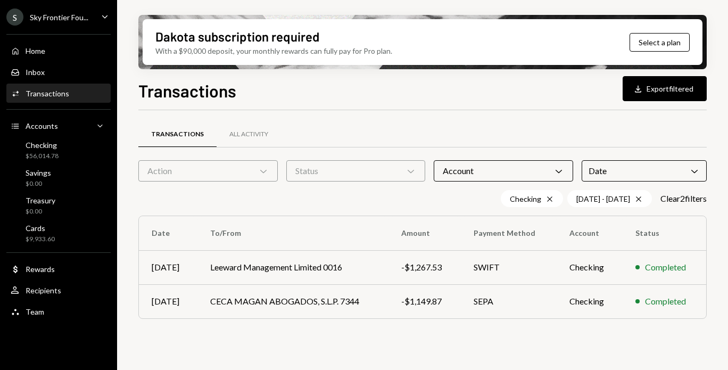
click at [666, 117] on div "Transactions All Activity Action Chevron Down Status Chevron Down Account Chevr…" at bounding box center [422, 225] width 569 height 230
click at [432, 314] on td "-$1,149.87" at bounding box center [425, 301] width 72 height 34
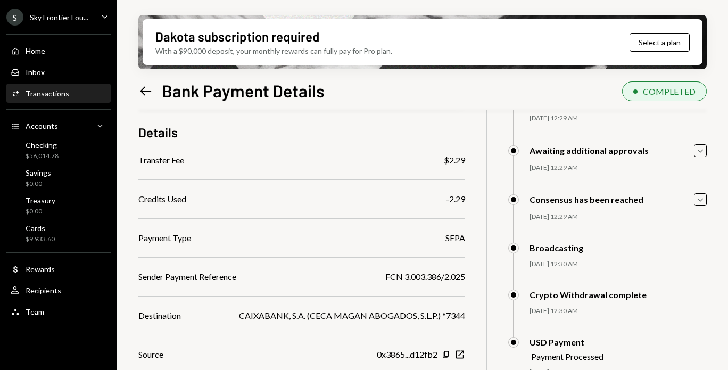
scroll to position [122, 0]
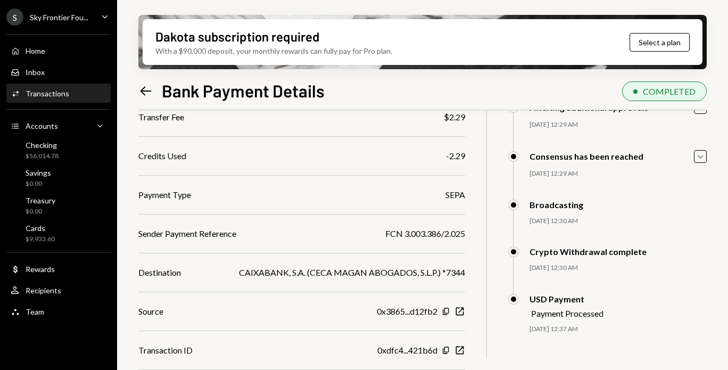
click at [103, 17] on icon "Caret Down" at bounding box center [105, 17] width 12 height 12
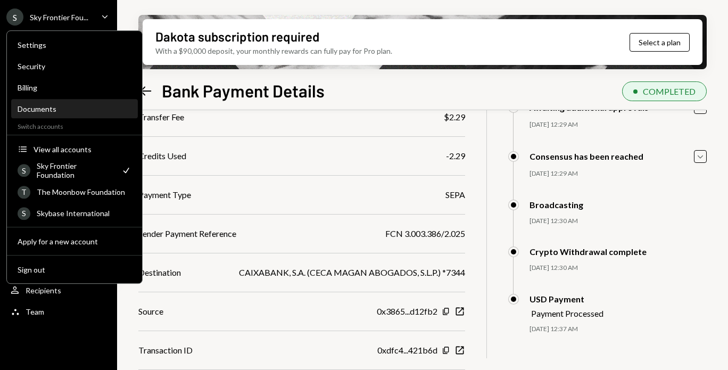
click at [79, 113] on div "Documents" at bounding box center [75, 109] width 114 height 18
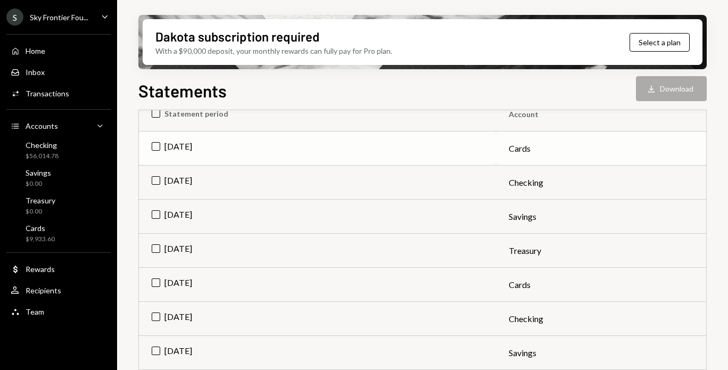
scroll to position [157, 0]
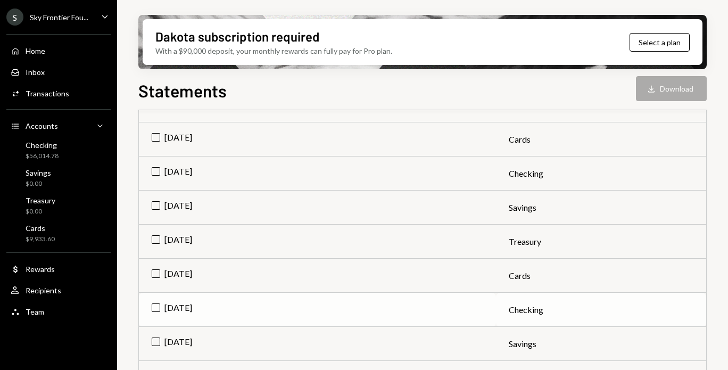
click at [155, 307] on td "Jul 2025" at bounding box center [317, 310] width 357 height 34
click at [670, 96] on button "Download Download" at bounding box center [671, 88] width 71 height 25
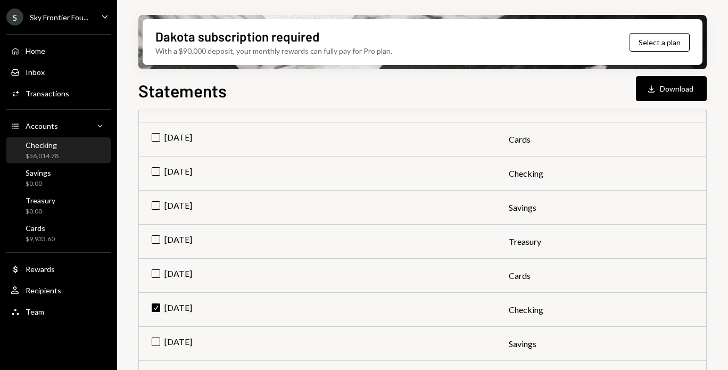
click at [75, 143] on div "Checking $56,014.78" at bounding box center [59, 151] width 96 height 20
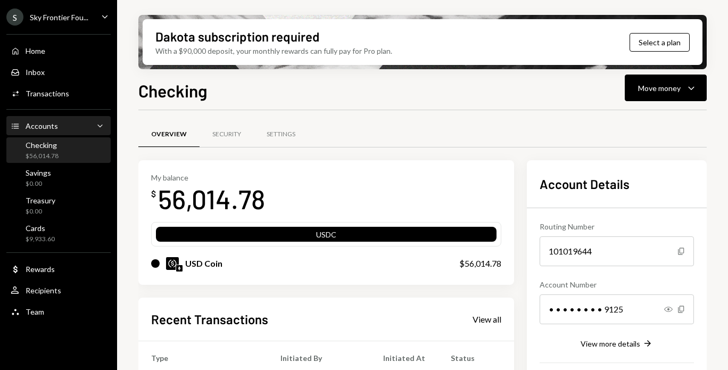
click at [87, 121] on div "Accounts Accounts Caret Down" at bounding box center [59, 126] width 96 height 12
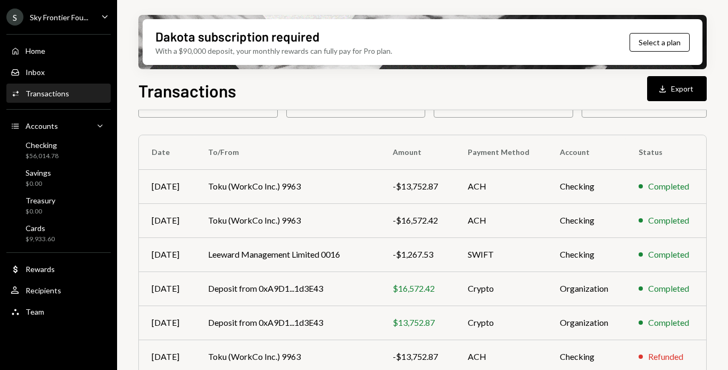
scroll to position [236, 0]
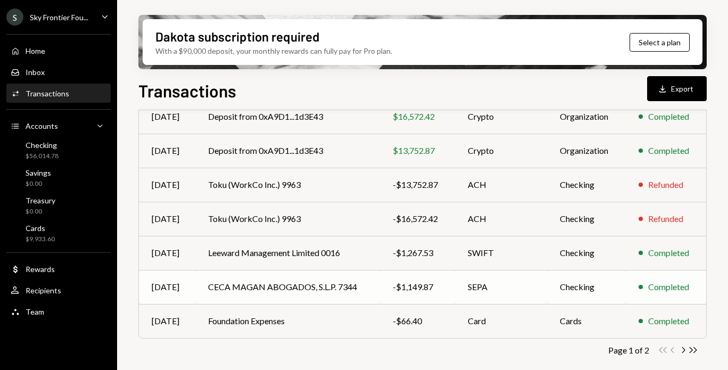
click at [315, 288] on td "CECA MAGAN ABOGADOS, S.L.P. 7344" at bounding box center [287, 287] width 185 height 34
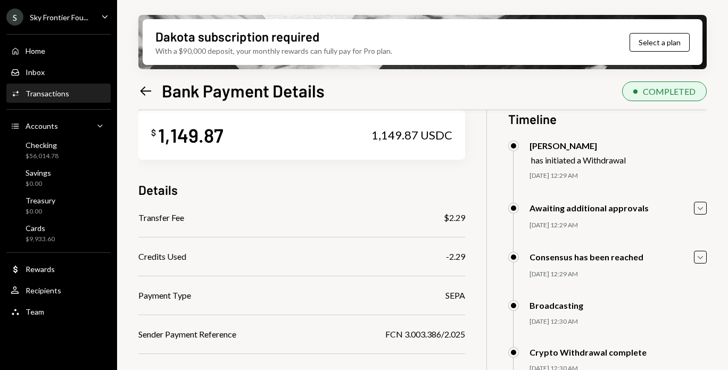
scroll to position [20, 0]
click at [146, 96] on icon "Left Arrow" at bounding box center [145, 91] width 15 height 15
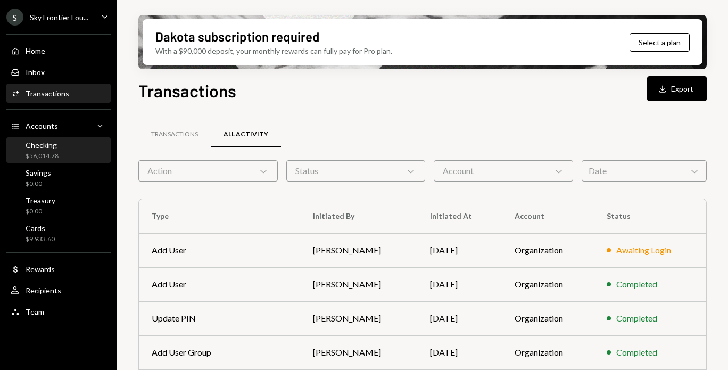
click at [68, 144] on div "Checking $56,014.78" at bounding box center [59, 151] width 96 height 20
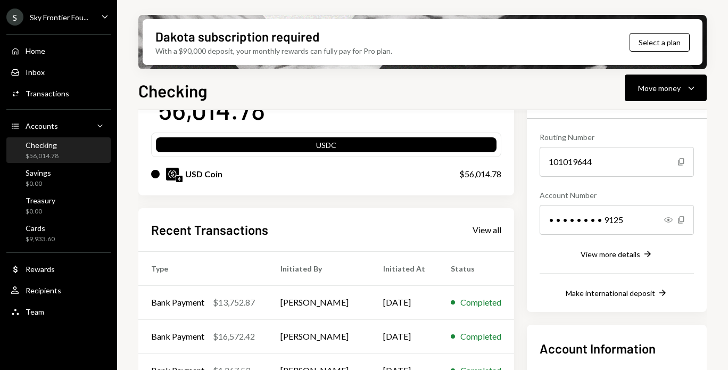
scroll to position [39, 0]
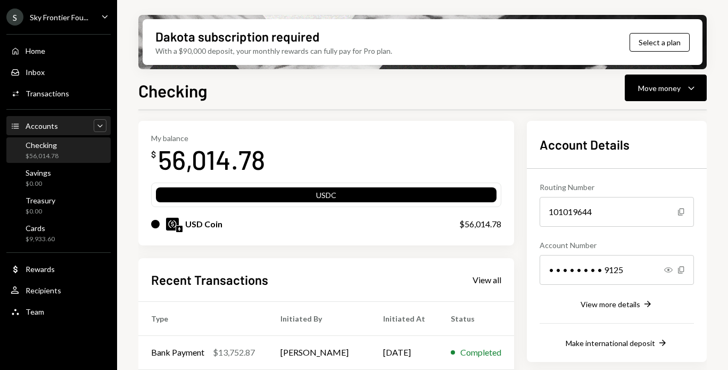
click at [96, 126] on icon "Caret Down" at bounding box center [100, 125] width 11 height 11
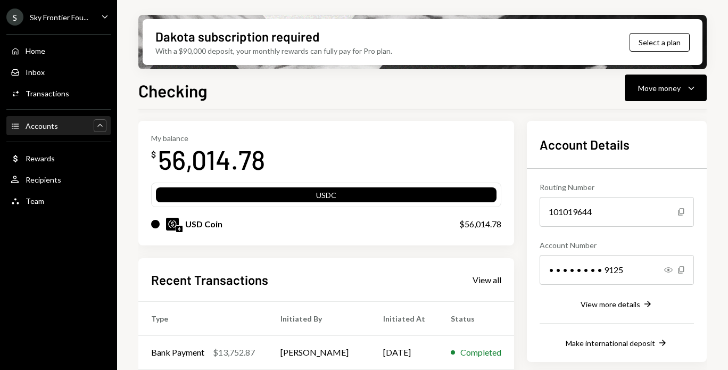
click at [93, 132] on div "Accounts Accounts Caret Up" at bounding box center [59, 126] width 96 height 12
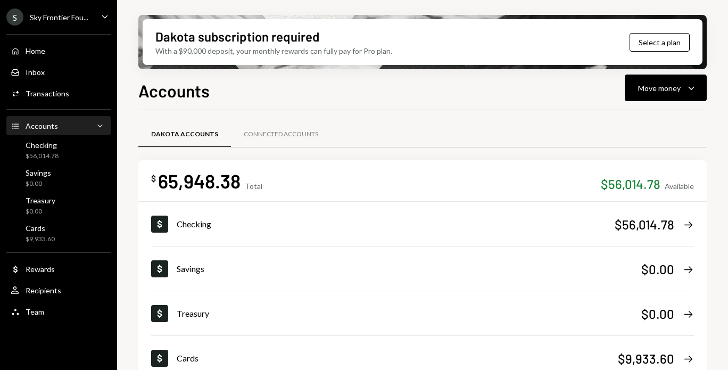
scroll to position [61, 0]
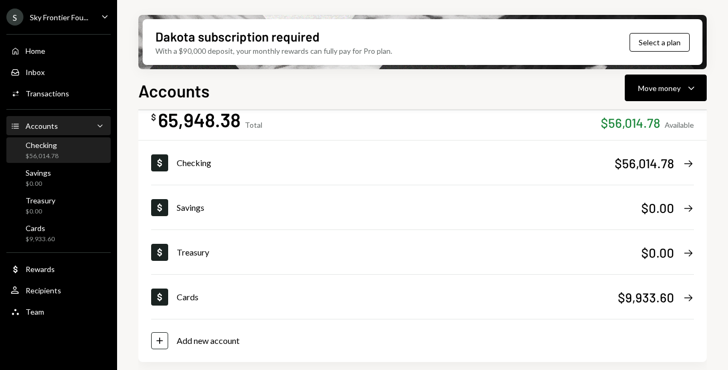
click at [69, 152] on div "Checking $56,014.78" at bounding box center [59, 151] width 96 height 20
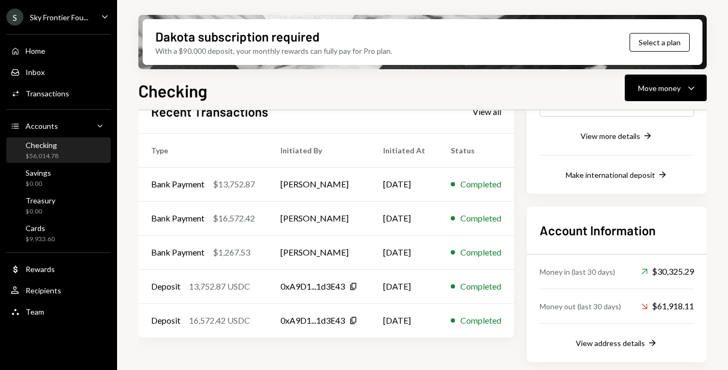
scroll to position [169, 0]
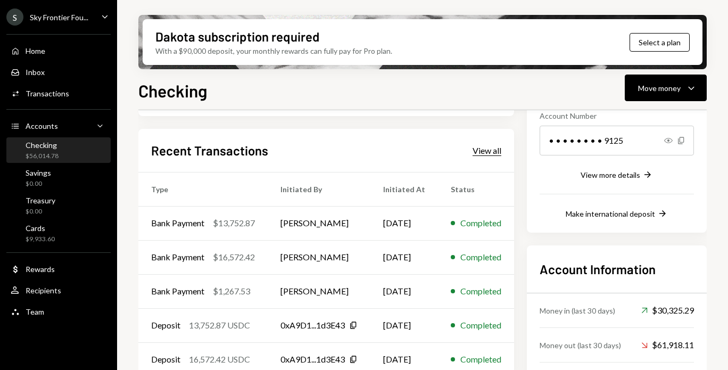
click at [482, 148] on div "View all" at bounding box center [487, 150] width 29 height 11
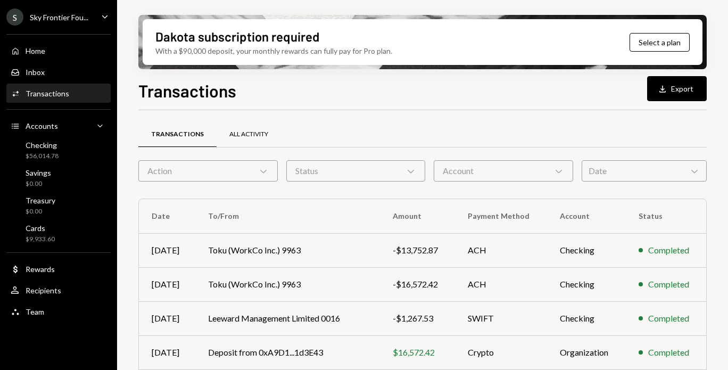
click at [257, 138] on div "All Activity" at bounding box center [249, 135] width 64 height 26
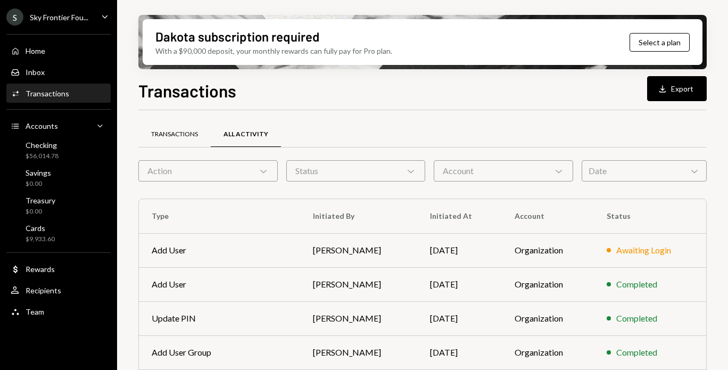
click at [196, 141] on div "Transactions" at bounding box center [174, 135] width 72 height 26
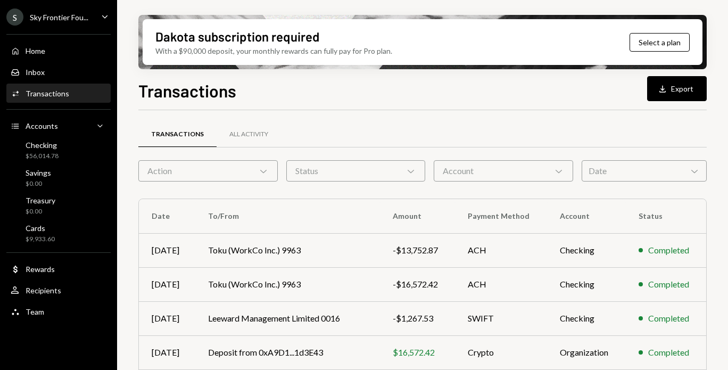
click at [364, 165] on div "Status Chevron Down" at bounding box center [356, 170] width 140 height 21
click at [359, 193] on label "Completed" at bounding box center [356, 197] width 131 height 19
click at [306, 194] on button "Completed" at bounding box center [301, 198] width 9 height 9
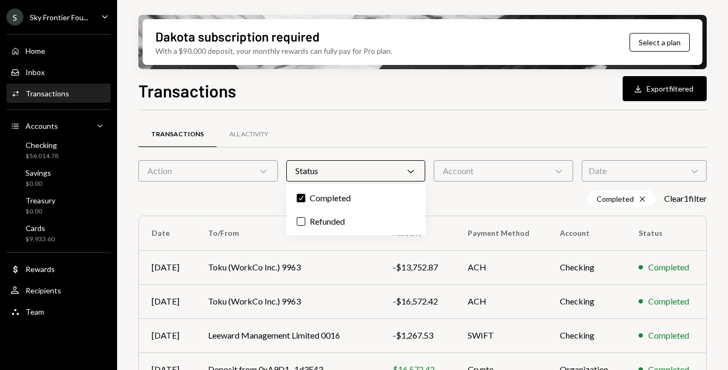
click at [383, 103] on div "Transactions Download Export filtered Transactions All Activity Action Chevron …" at bounding box center [422, 255] width 569 height 355
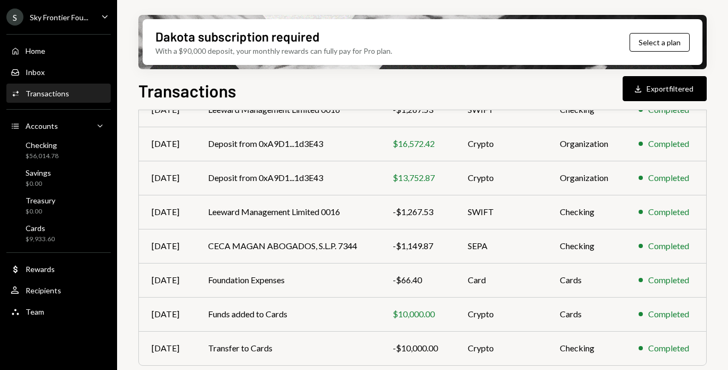
scroll to position [253, 0]
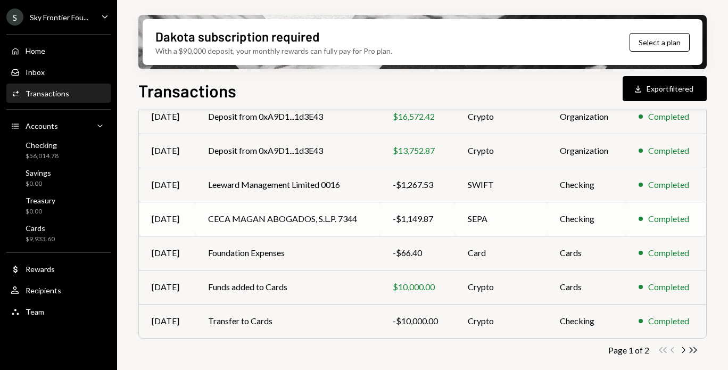
click at [301, 224] on td "CECA MAGAN ABOGADOS, S.L.P. 7344" at bounding box center [287, 219] width 185 height 34
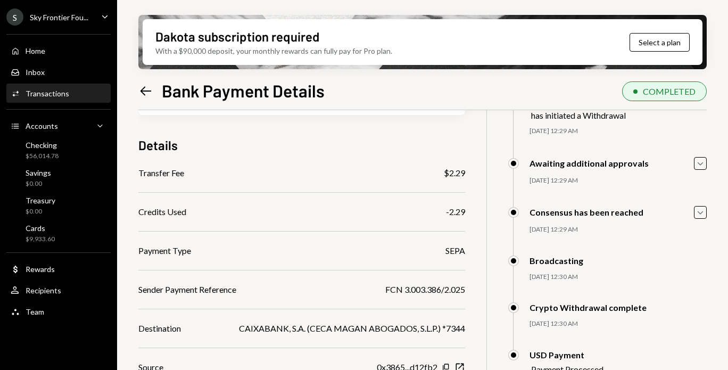
scroll to position [63, 0]
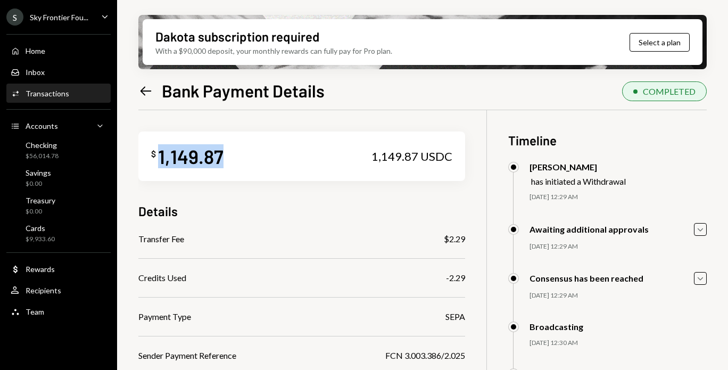
drag, startPoint x: 224, startPoint y: 161, endPoint x: 160, endPoint y: 158, distance: 63.4
click at [160, 158] on div "$ 1,149.87 1,149.87 USDC" at bounding box center [301, 157] width 327 height 50
copy div "1,149.87"
click at [143, 88] on icon at bounding box center [146, 90] width 11 height 9
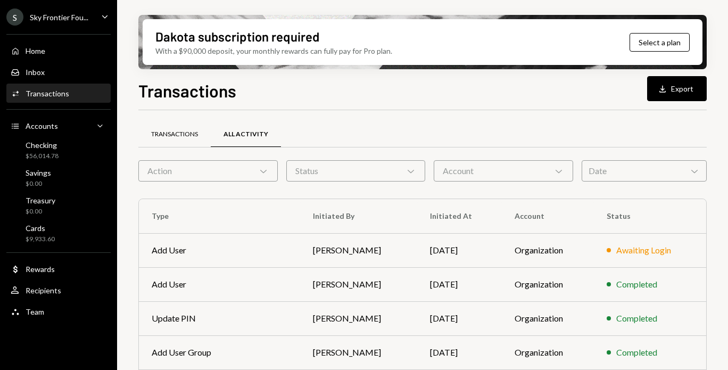
click at [188, 136] on div "Transactions" at bounding box center [174, 134] width 47 height 9
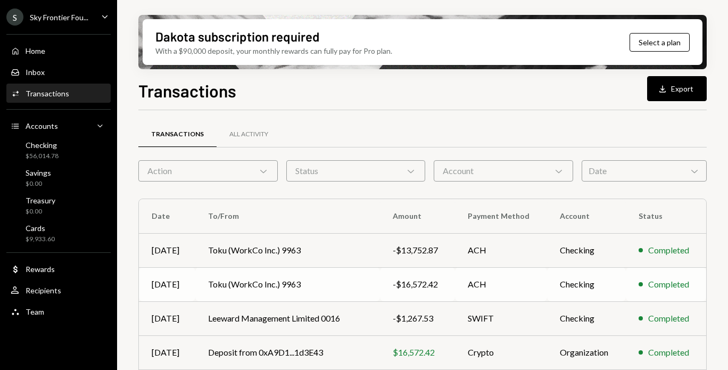
scroll to position [236, 0]
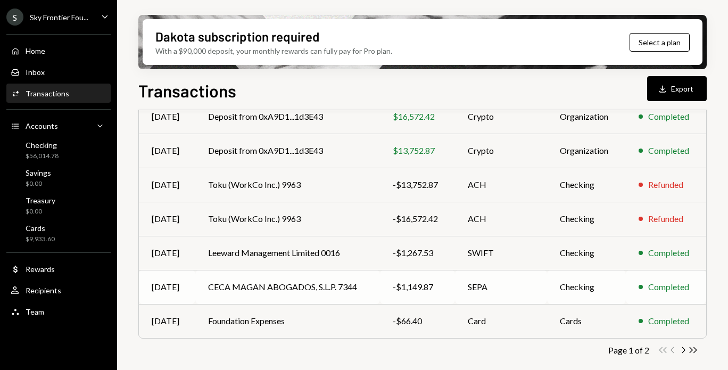
click at [308, 294] on td "CECA MAGAN ABOGADOS, S.L.P. 7344" at bounding box center [287, 287] width 185 height 34
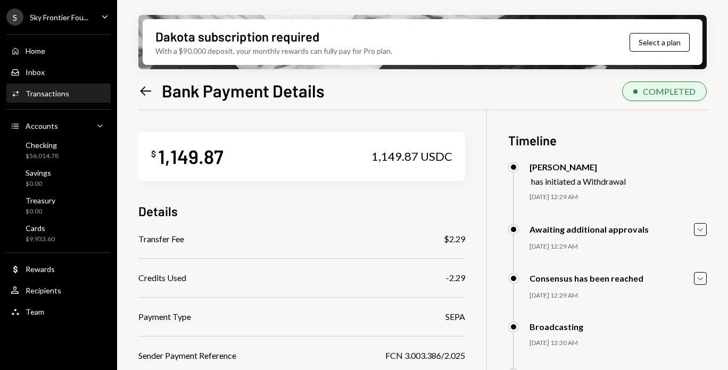
click at [146, 96] on icon "Left Arrow" at bounding box center [145, 91] width 15 height 15
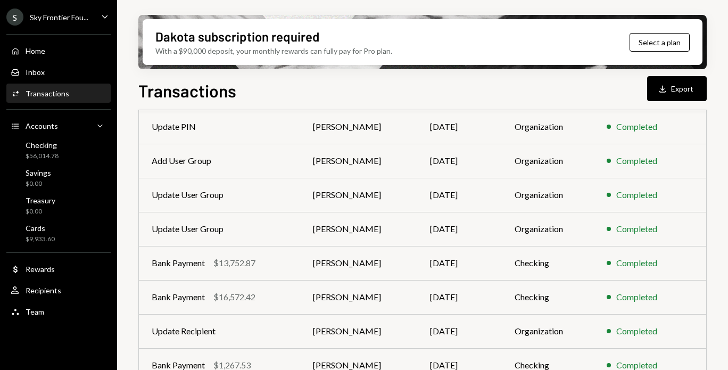
scroll to position [236, 0]
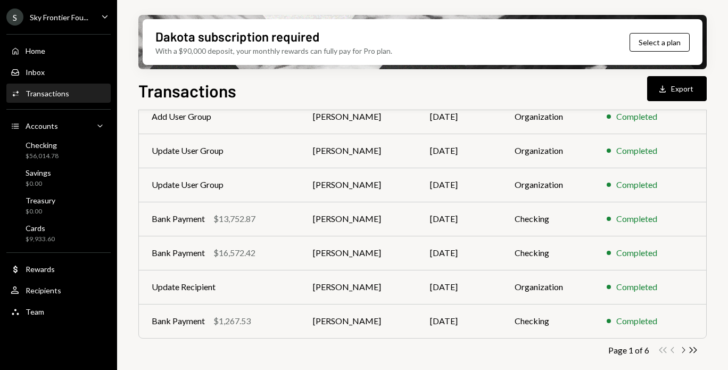
click at [683, 350] on icon "Chevron Right" at bounding box center [683, 350] width 10 height 10
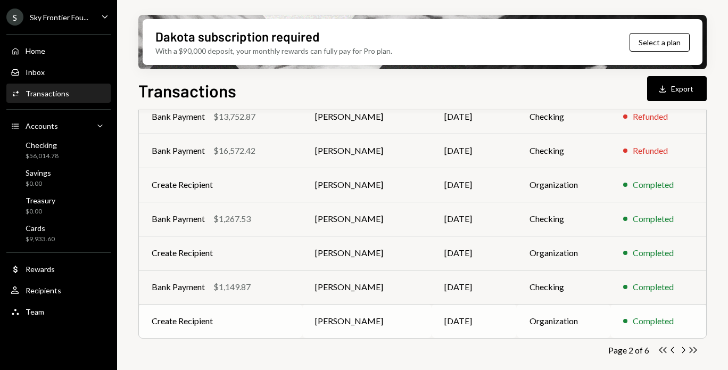
scroll to position [0, 0]
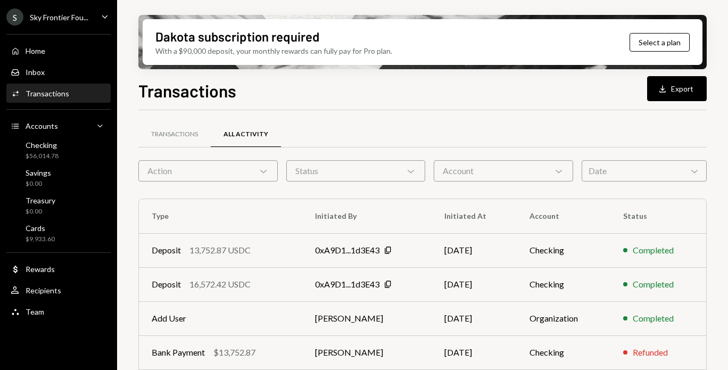
click at [397, 177] on div "Status Chevron Down" at bounding box center [356, 170] width 140 height 21
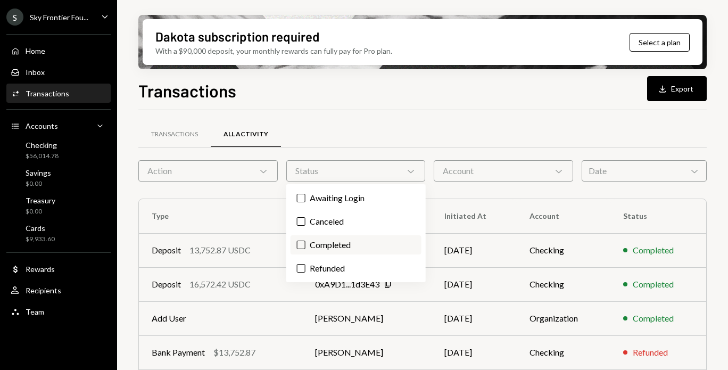
click at [303, 245] on button "Completed" at bounding box center [301, 245] width 9 height 9
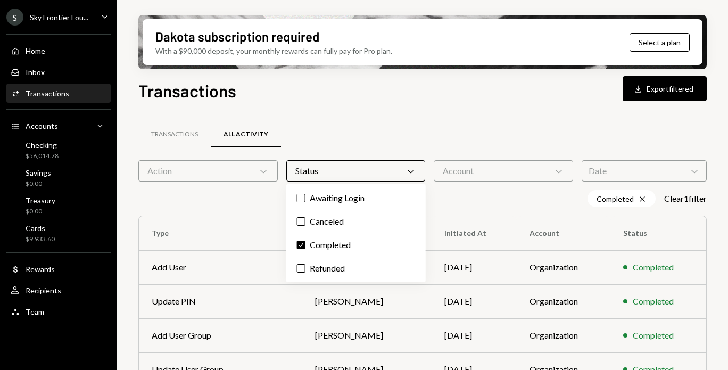
click at [489, 119] on div "Transactions All Activity Action Chevron Down Status Chevron Down Account Chevr…" at bounding box center [422, 373] width 569 height 526
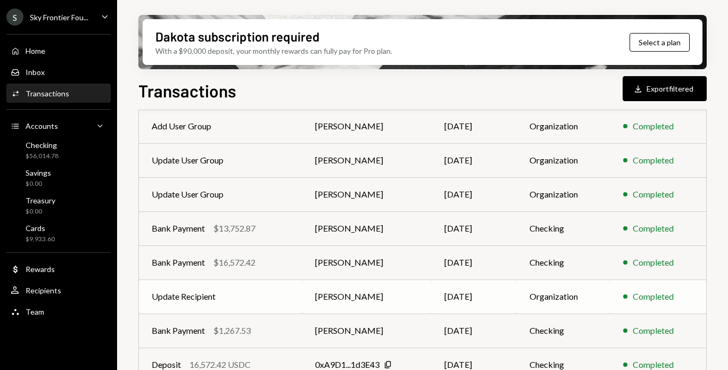
scroll to position [253, 0]
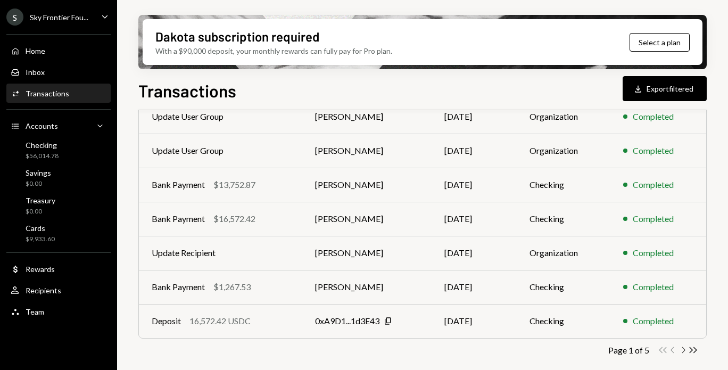
click at [687, 351] on icon "Chevron Right" at bounding box center [683, 350] width 10 height 10
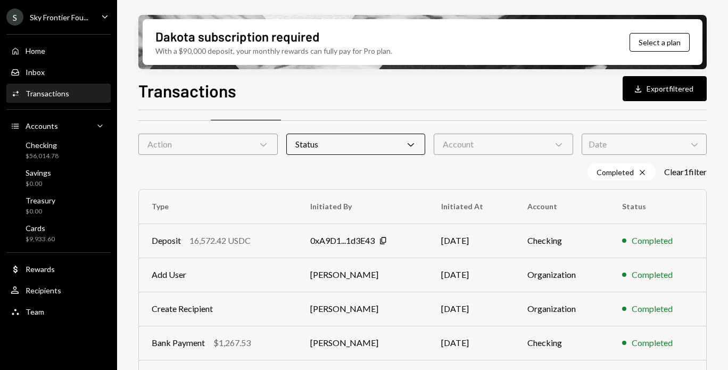
scroll to position [0, 0]
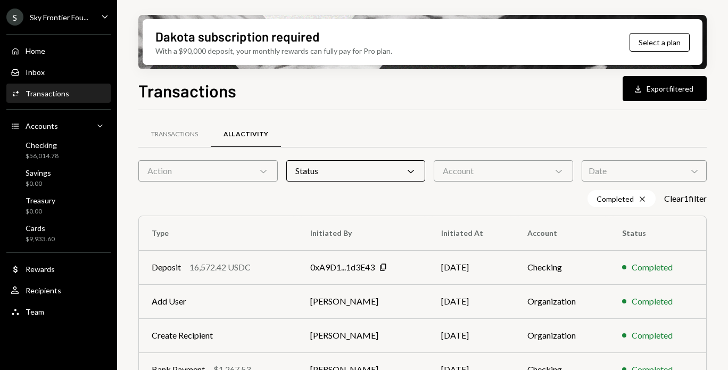
click at [615, 171] on div "Date Chevron Down" at bounding box center [644, 170] width 125 height 21
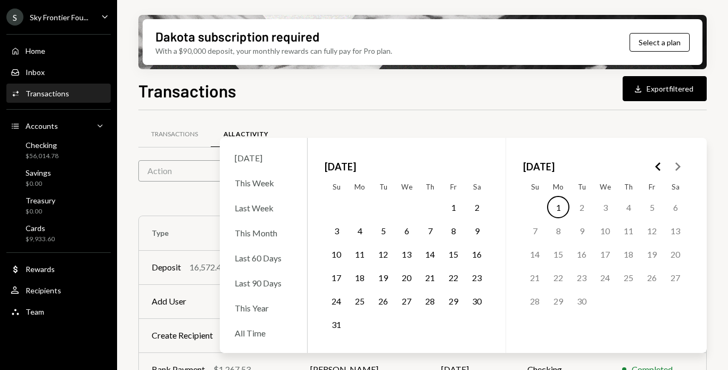
click at [656, 170] on icon "Go to the Previous Month" at bounding box center [658, 166] width 13 height 13
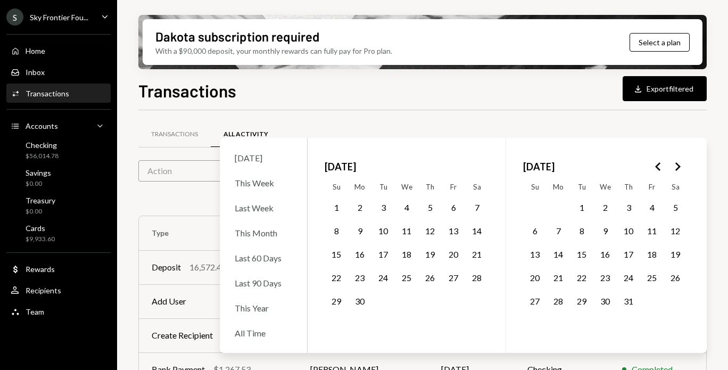
click at [580, 208] on button "1" at bounding box center [582, 207] width 22 height 22
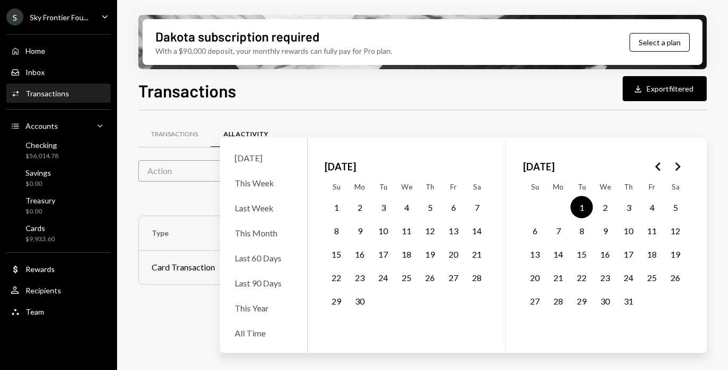
click at [629, 299] on button "31" at bounding box center [629, 301] width 22 height 22
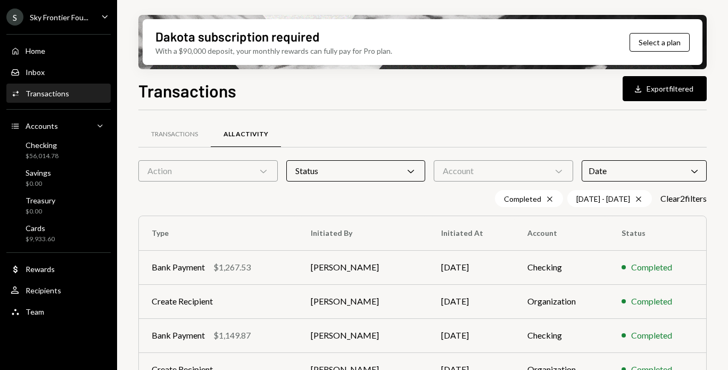
click at [589, 119] on div "Transactions All Activity Action Chevron Down Status Chevron Down Account Chevr…" at bounding box center [422, 310] width 569 height 400
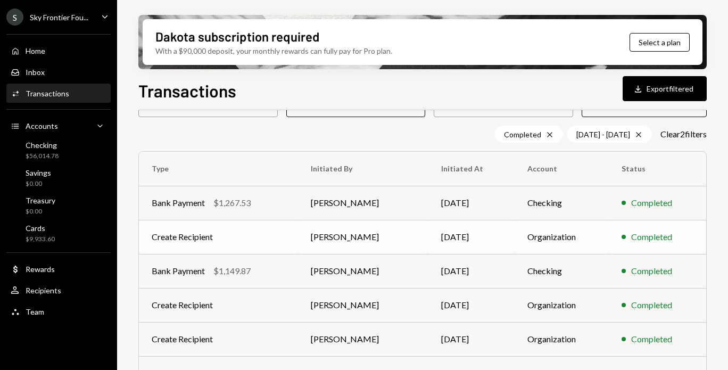
scroll to position [75, 0]
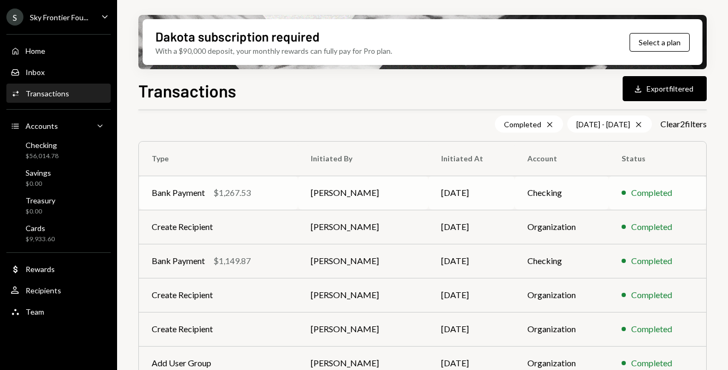
click at [356, 192] on td "Chris van Romburgh" at bounding box center [363, 193] width 130 height 34
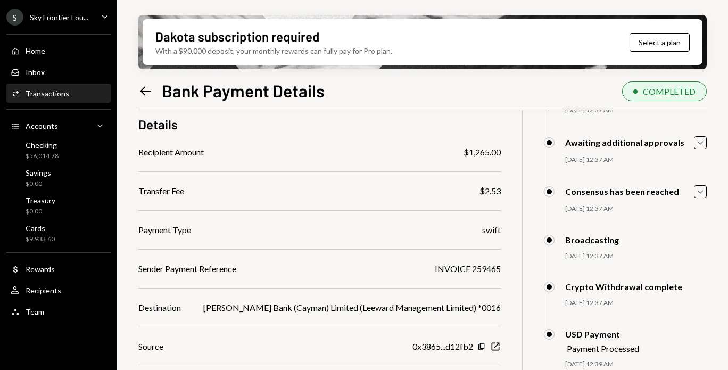
scroll to position [87, 0]
click at [472, 270] on div "INVOICE 259465" at bounding box center [468, 268] width 66 height 13
copy div "259465"
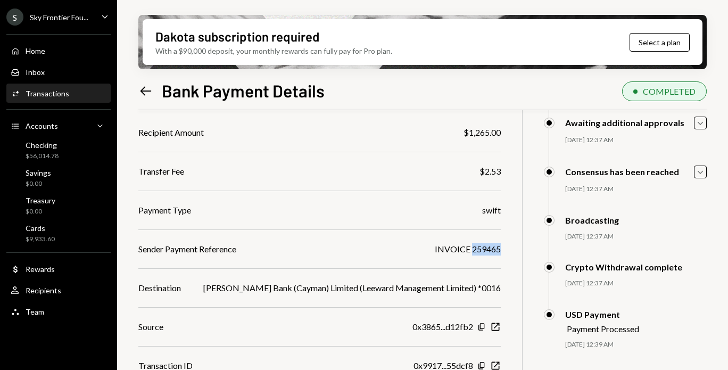
scroll to position [108, 0]
drag, startPoint x: 491, startPoint y: 169, endPoint x: 470, endPoint y: 169, distance: 21.3
click at [470, 169] on div "$ 1,267.53 1,267.53 USDC Details Recipient Amount $1,265.00 Transfer Fee $2.53 …" at bounding box center [422, 206] width 569 height 407
copy div "2.53"
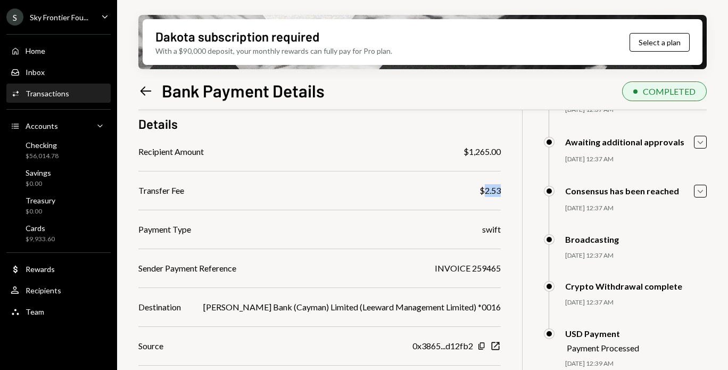
scroll to position [70, 0]
